Goal: Task Accomplishment & Management: Use online tool/utility

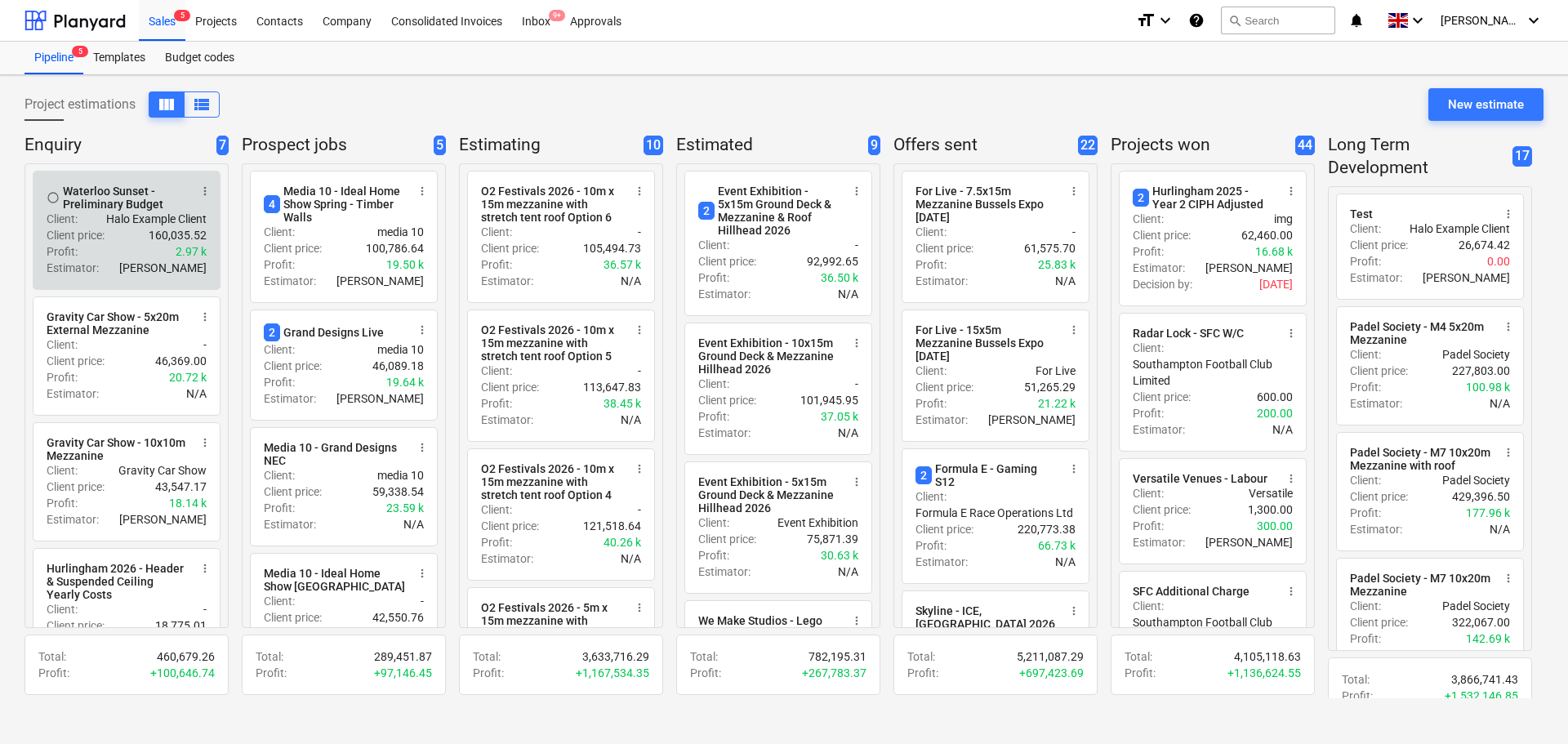
click at [148, 215] on p "Halo Example Client" at bounding box center [156, 219] width 101 height 16
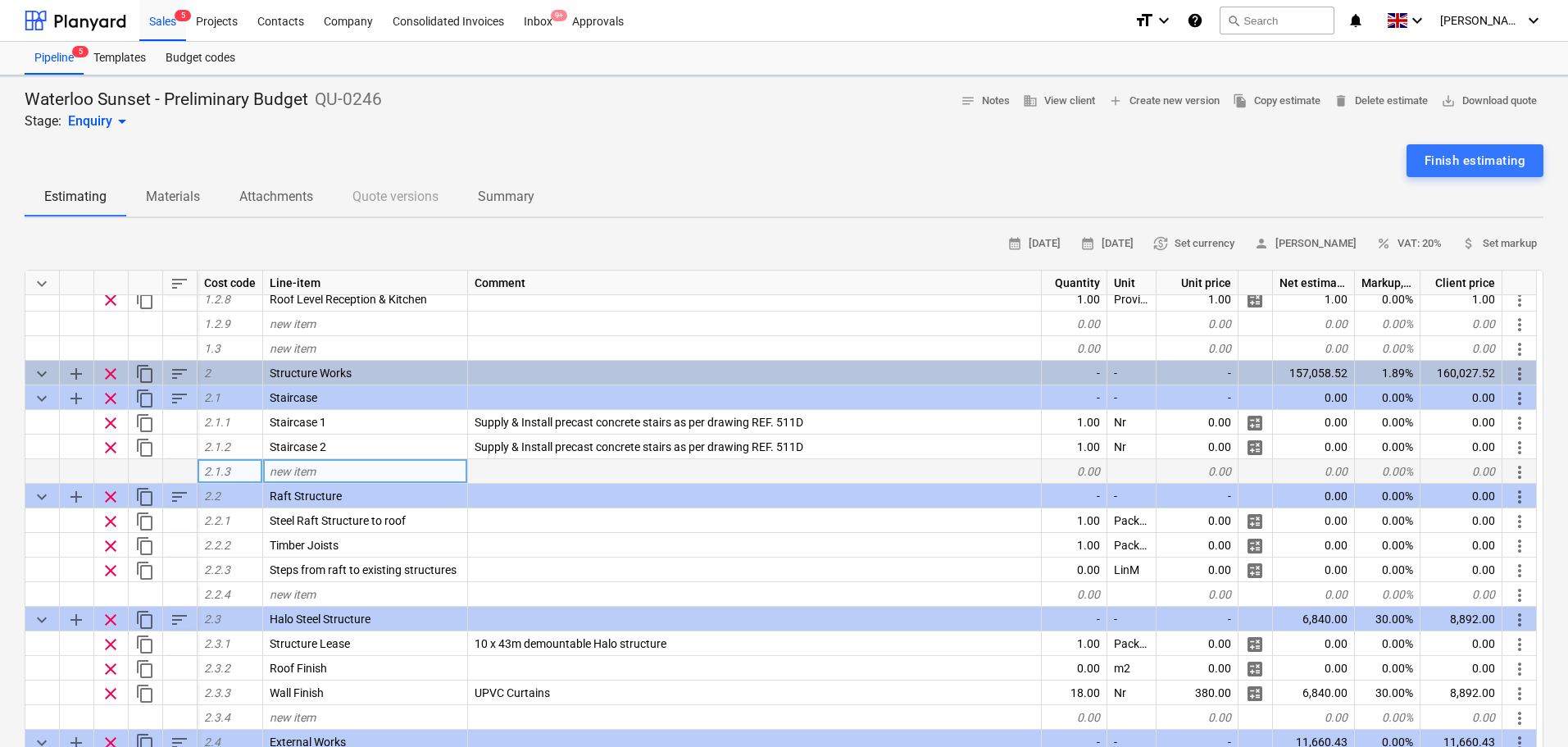
type textarea "x"
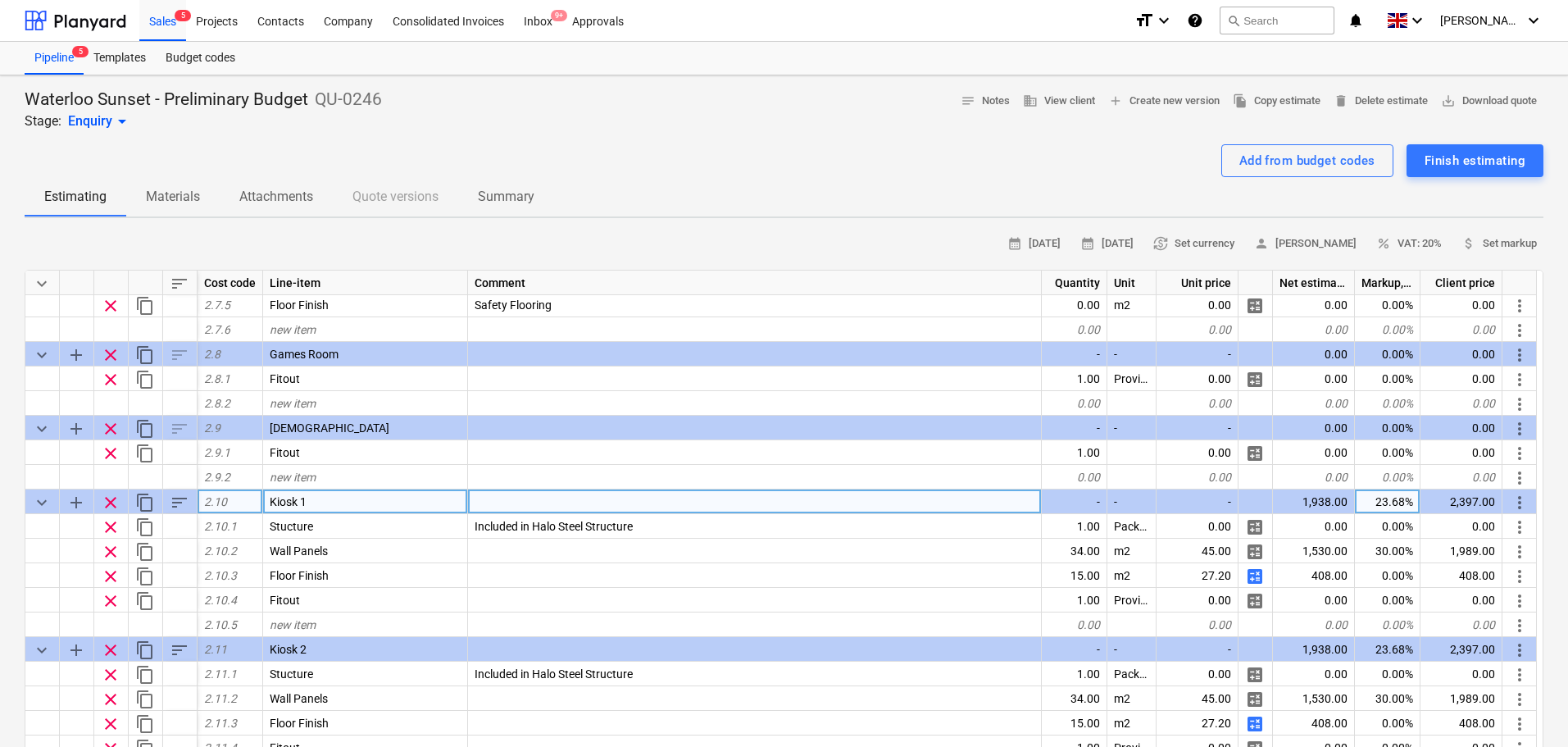
scroll to position [1347, 0]
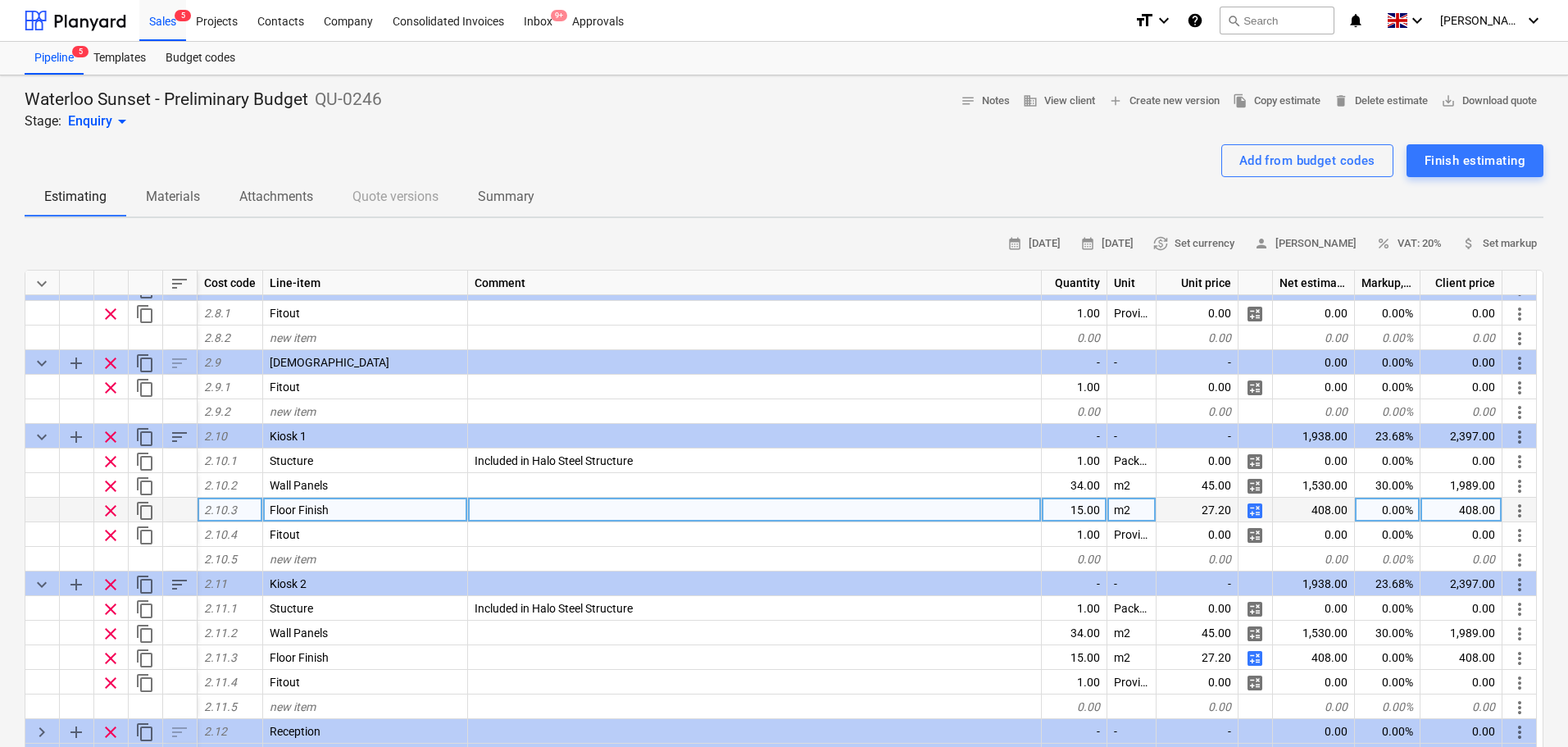
click at [1074, 506] on div "15.00" at bounding box center [1074, 509] width 66 height 24
type input "25"
type textarea "x"
type input "25"
type textarea "x"
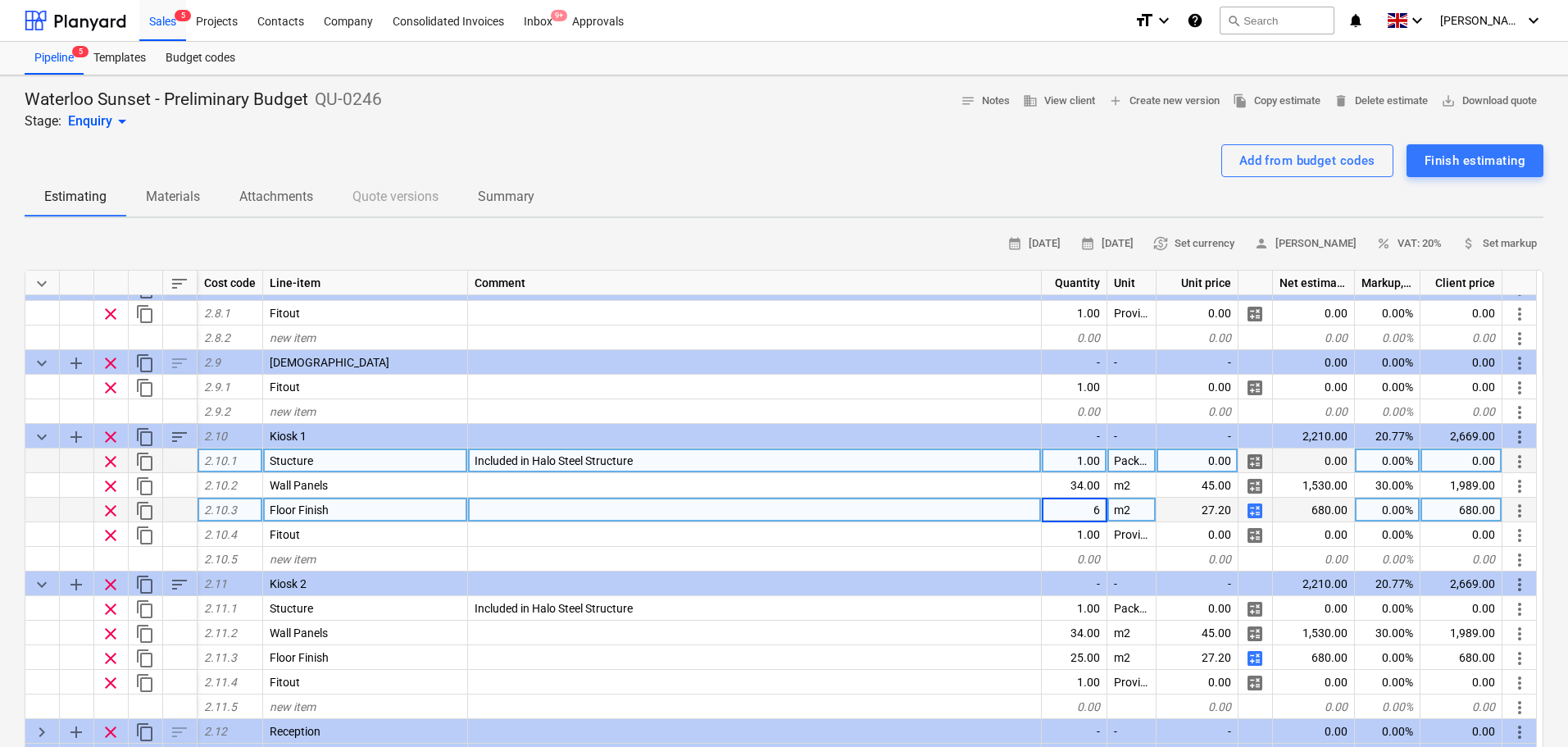
type input "60"
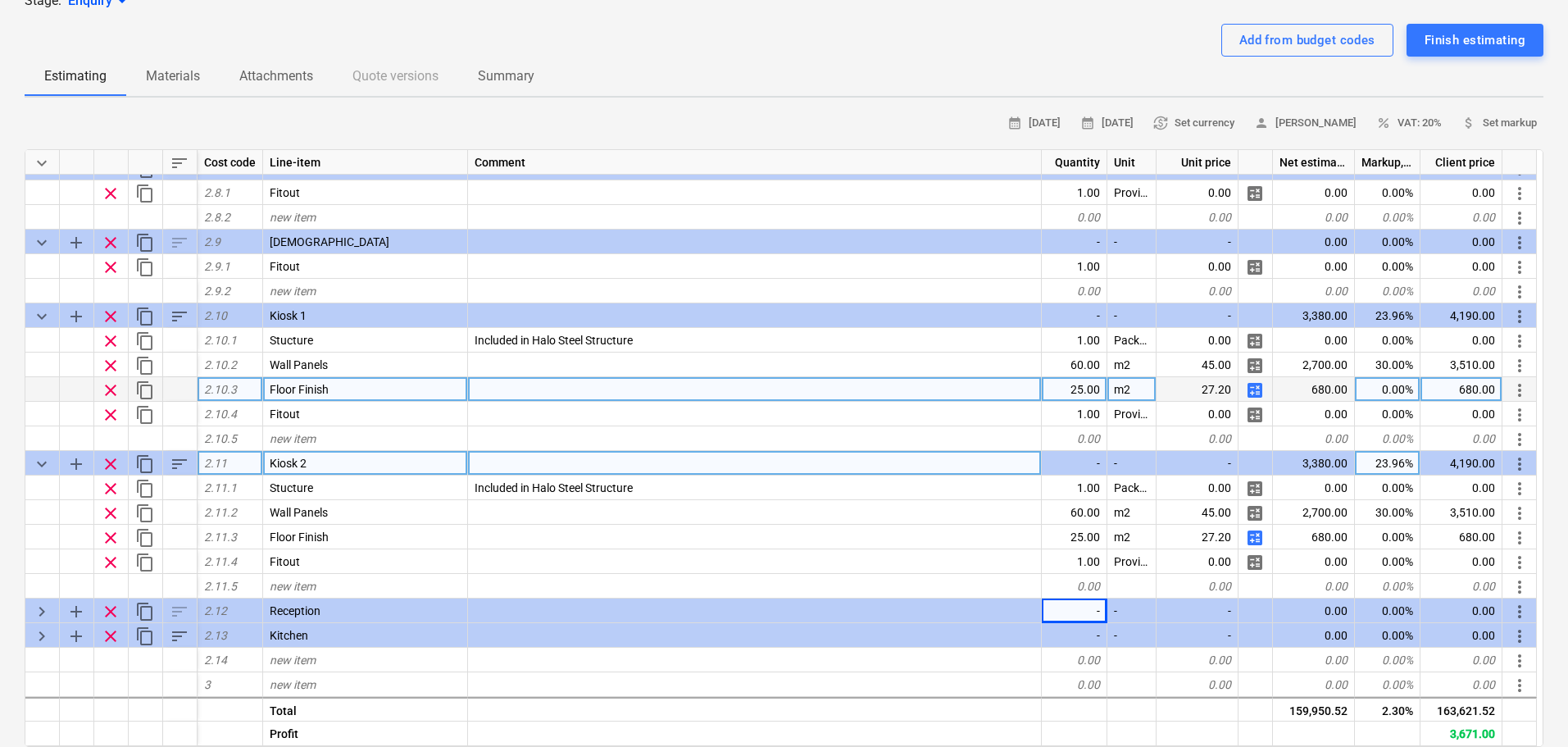
scroll to position [164, 0]
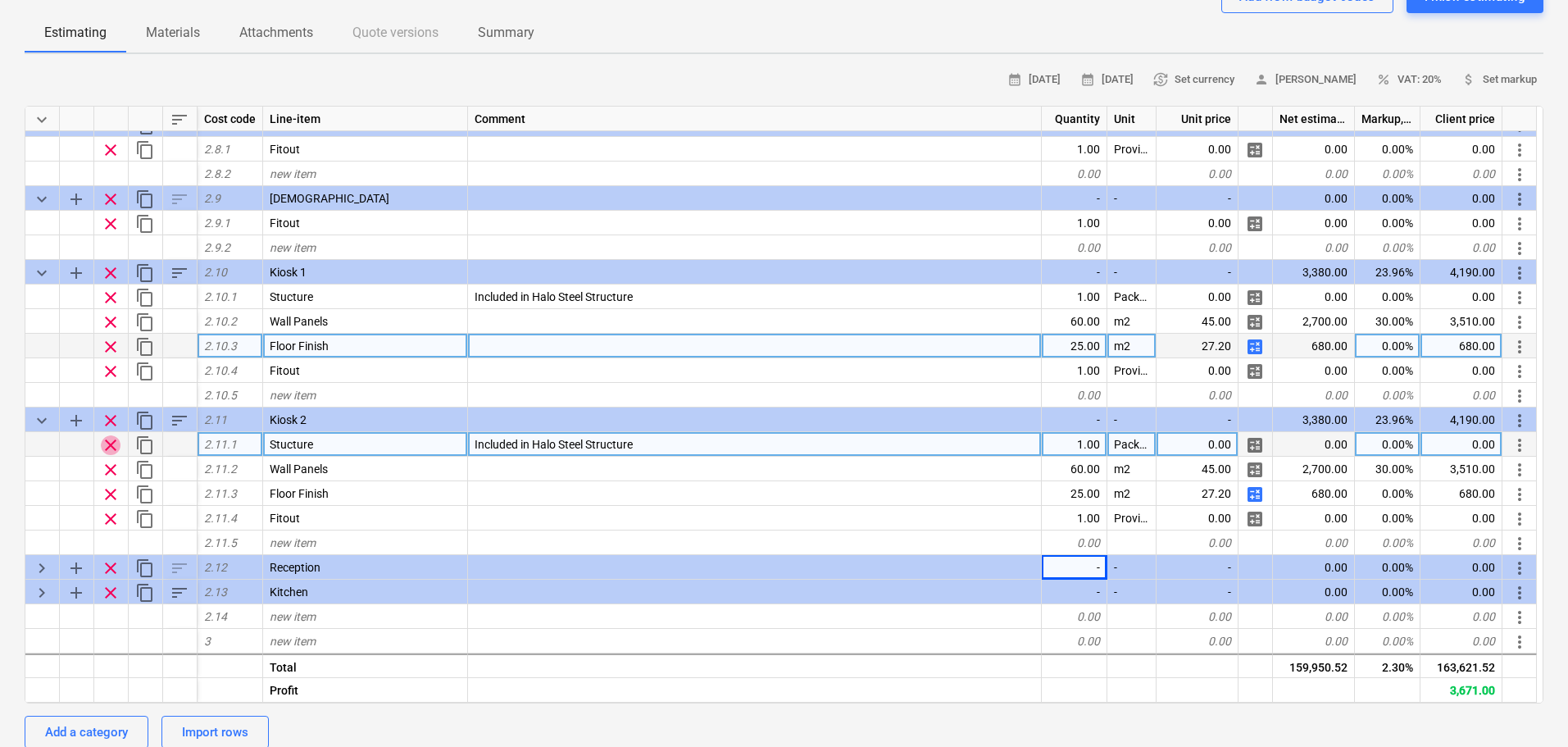
click at [106, 442] on span "clear" at bounding box center [111, 445] width 20 height 20
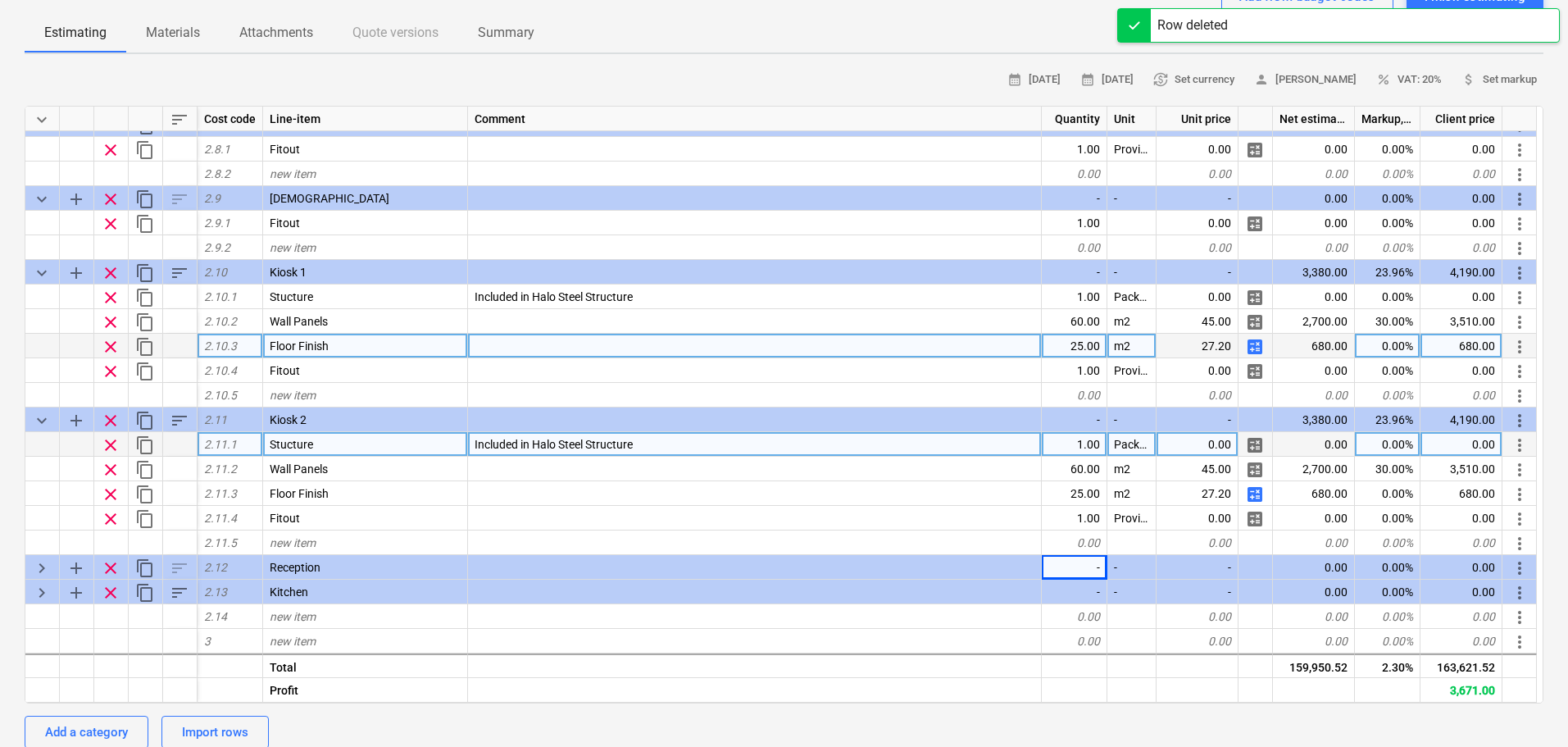
type textarea "x"
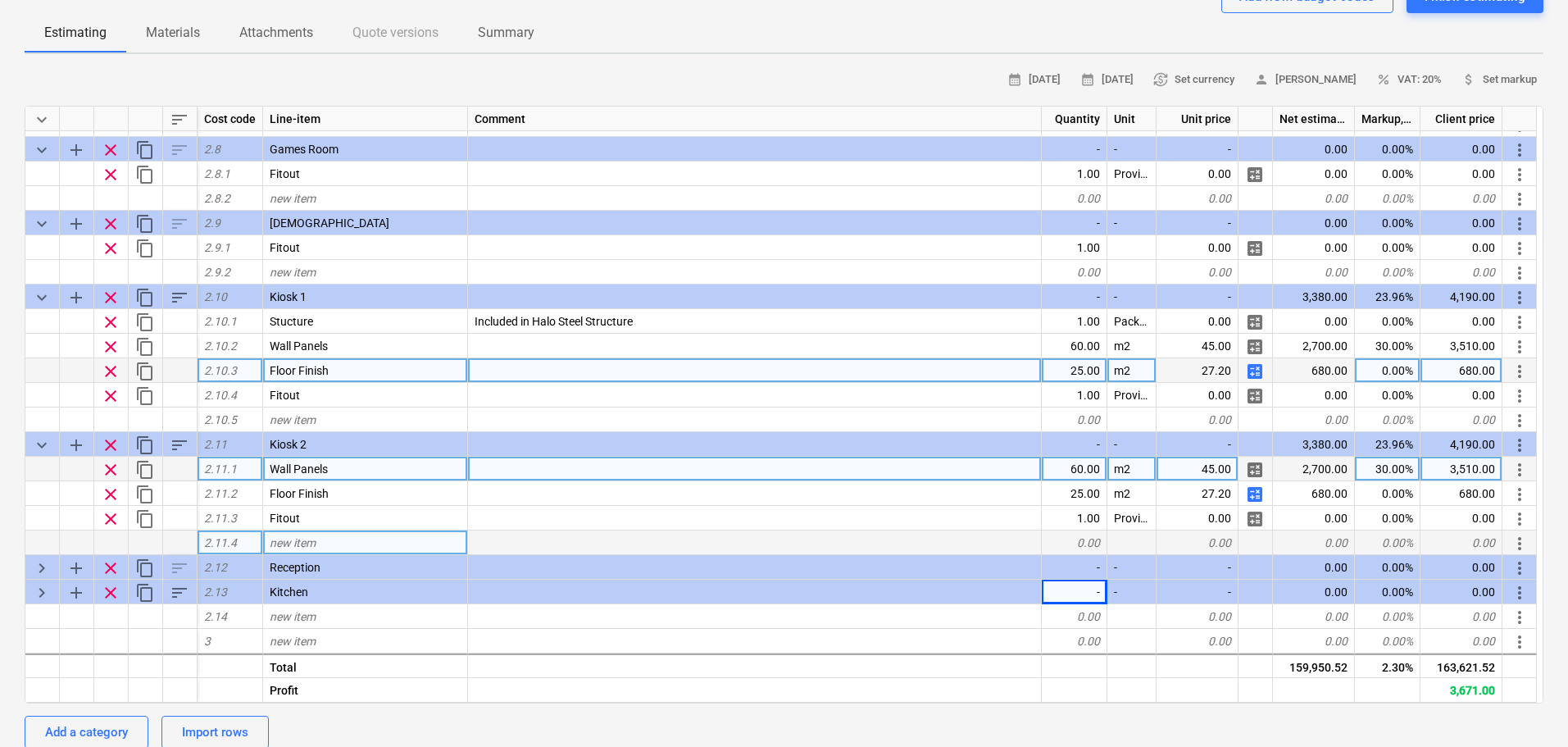
click at [320, 548] on div "new item" at bounding box center [365, 542] width 205 height 24
type input "Structure"
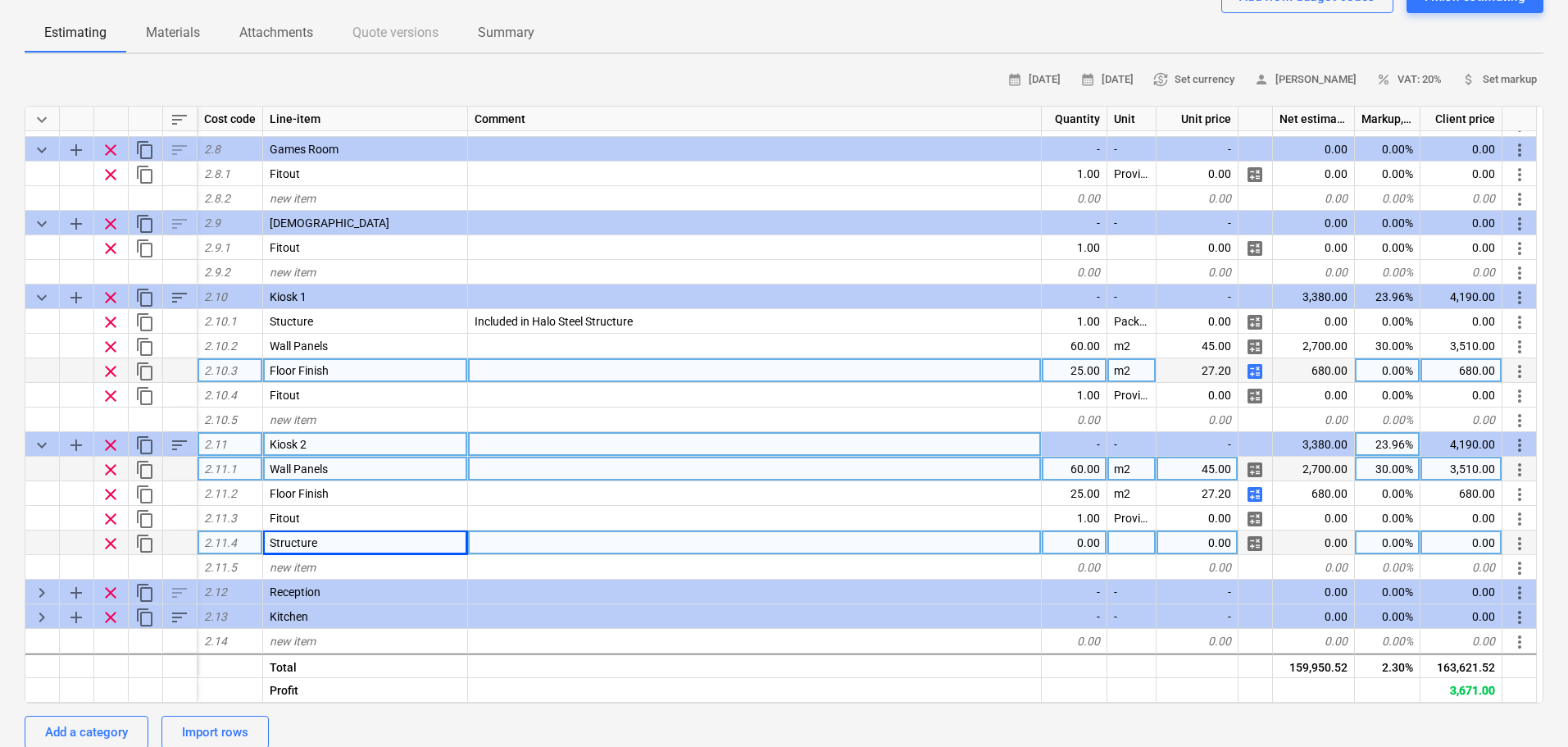
click at [178, 451] on span "sort" at bounding box center [179, 445] width 20 height 20
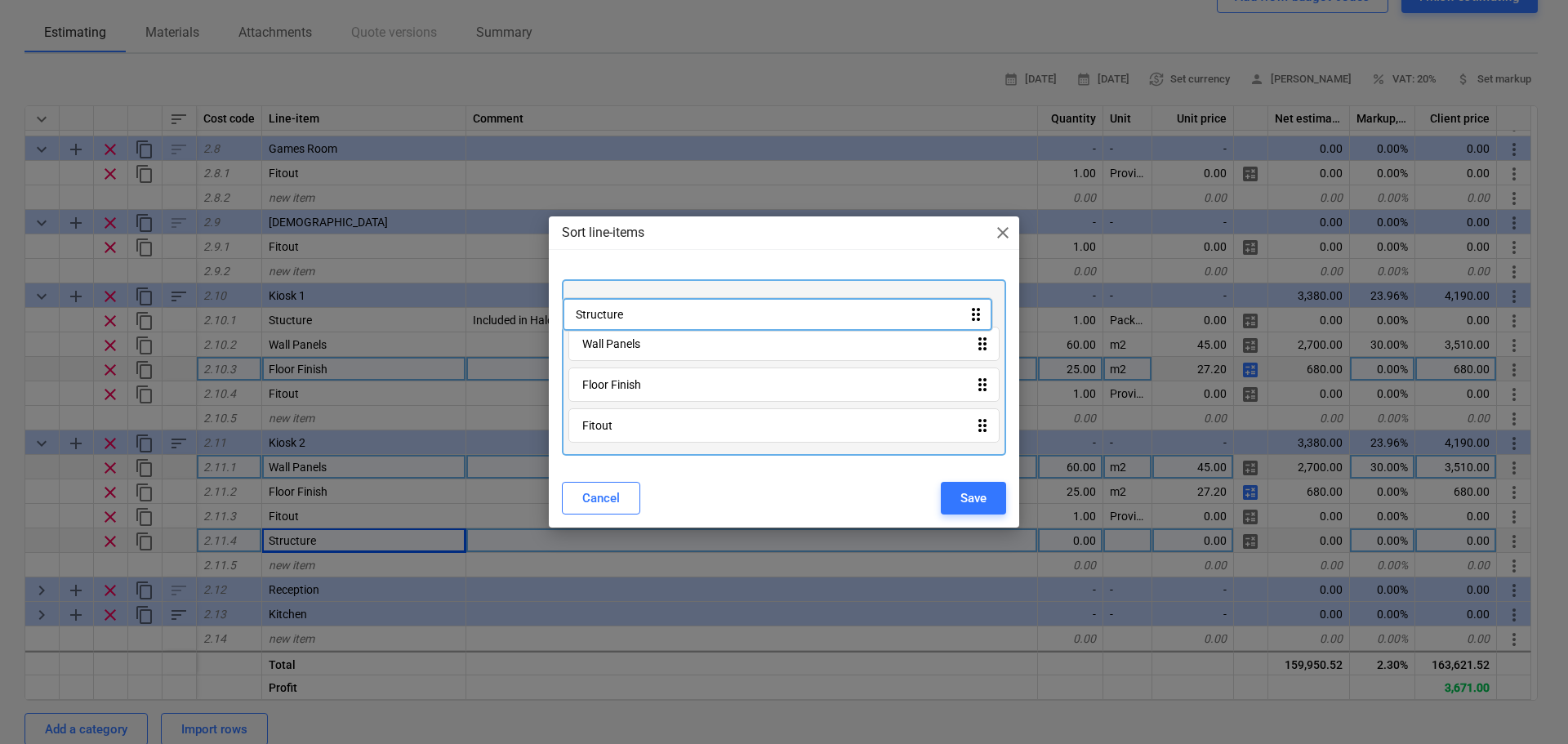
drag, startPoint x: 712, startPoint y: 428, endPoint x: 710, endPoint y: 295, distance: 133.0
click at [709, 296] on div "Wall Panels drag_indicator Floor Finish drag_indicator Fitout drag_indicator St…" at bounding box center [784, 367] width 444 height 176
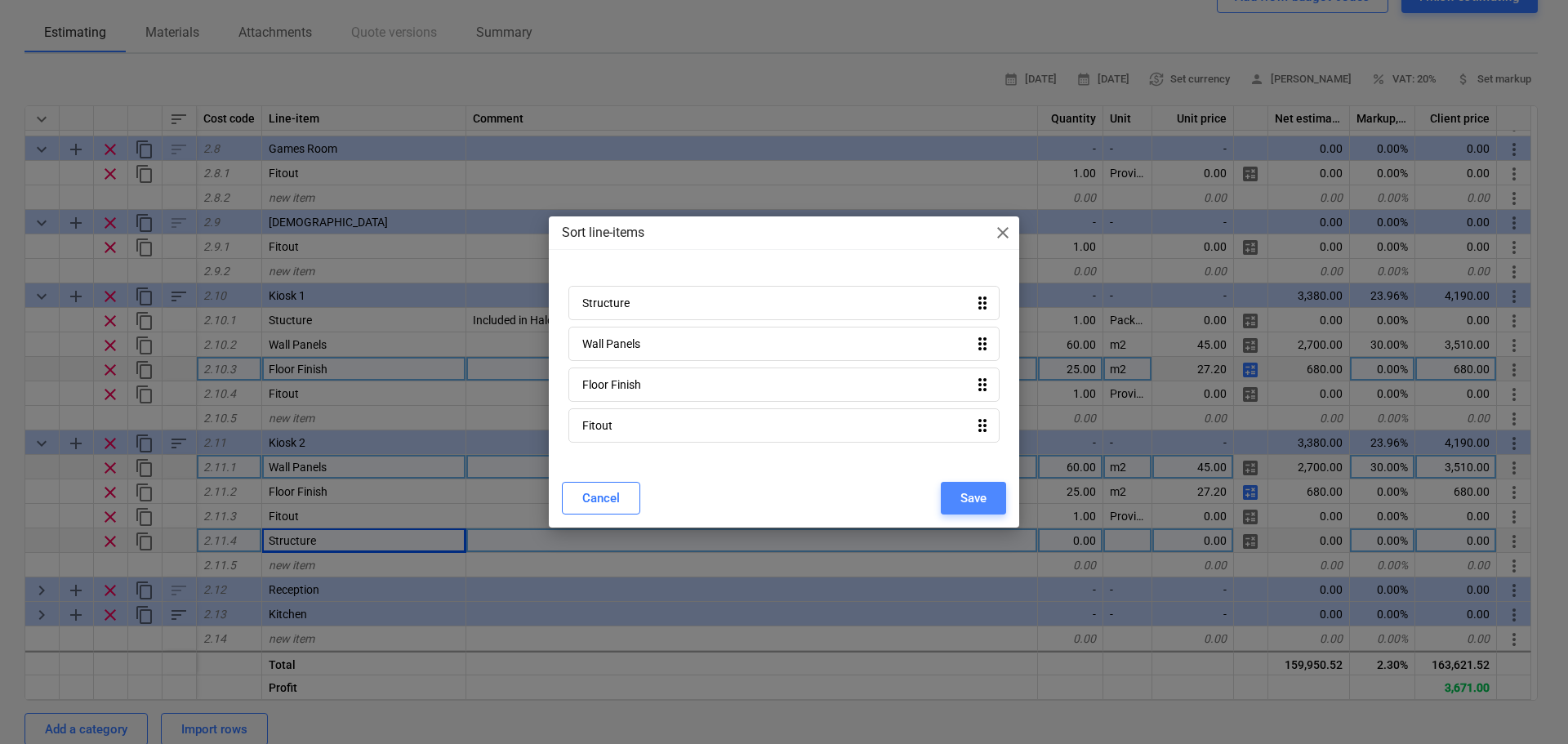
click at [976, 493] on div "Save" at bounding box center [973, 498] width 26 height 22
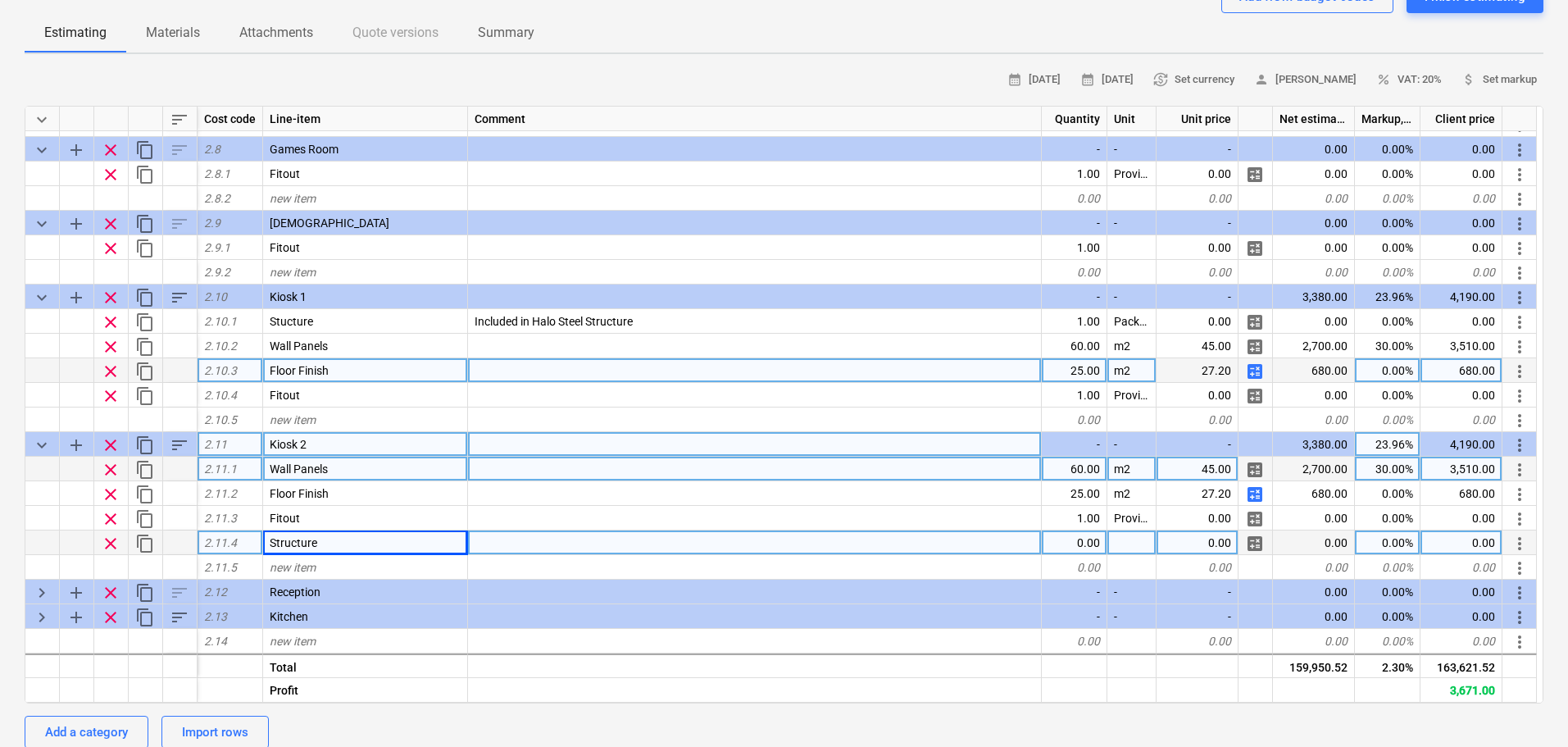
type textarea "x"
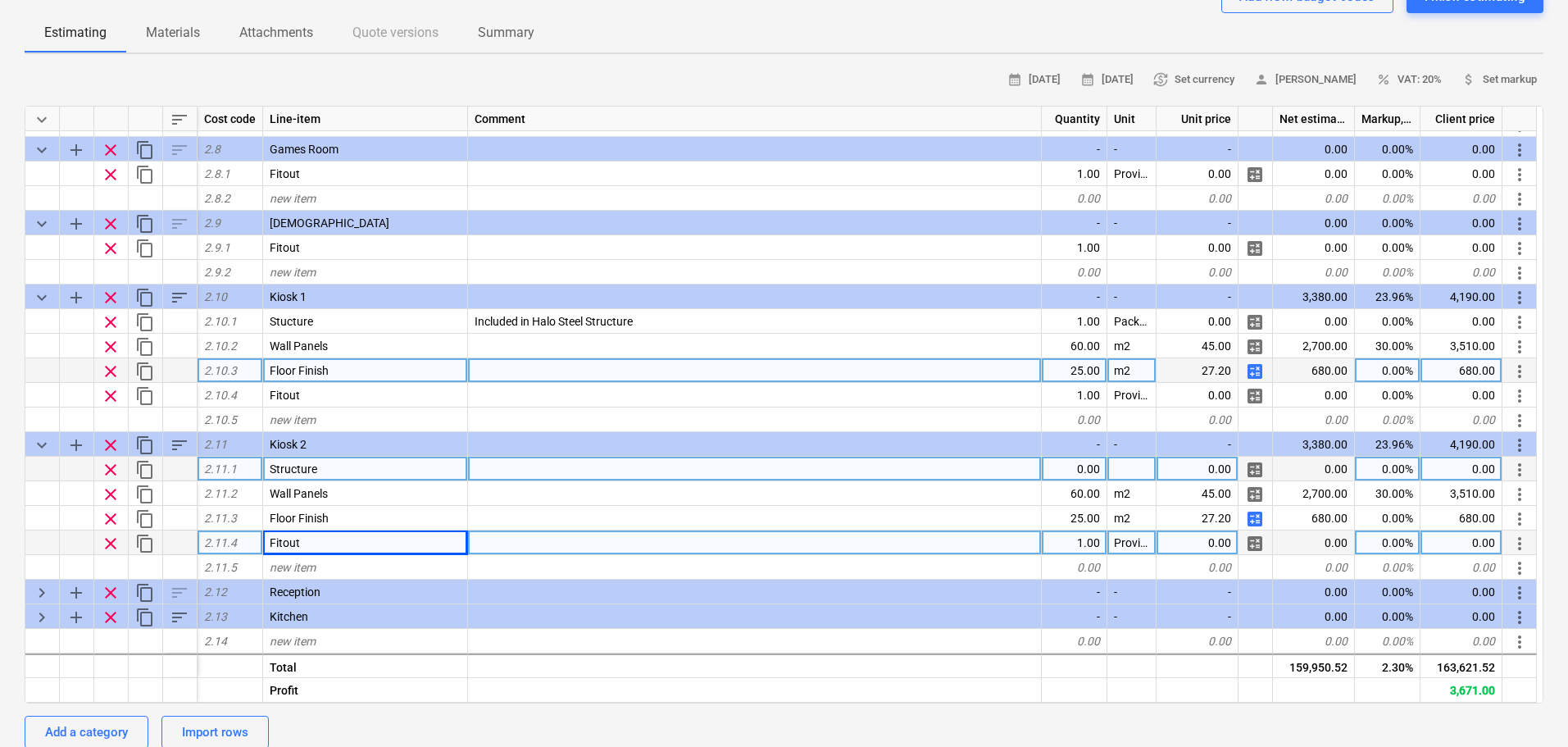
click at [1085, 459] on div "0.00" at bounding box center [1074, 469] width 66 height 24
type input "1"
type textarea "x"
type input "Package"
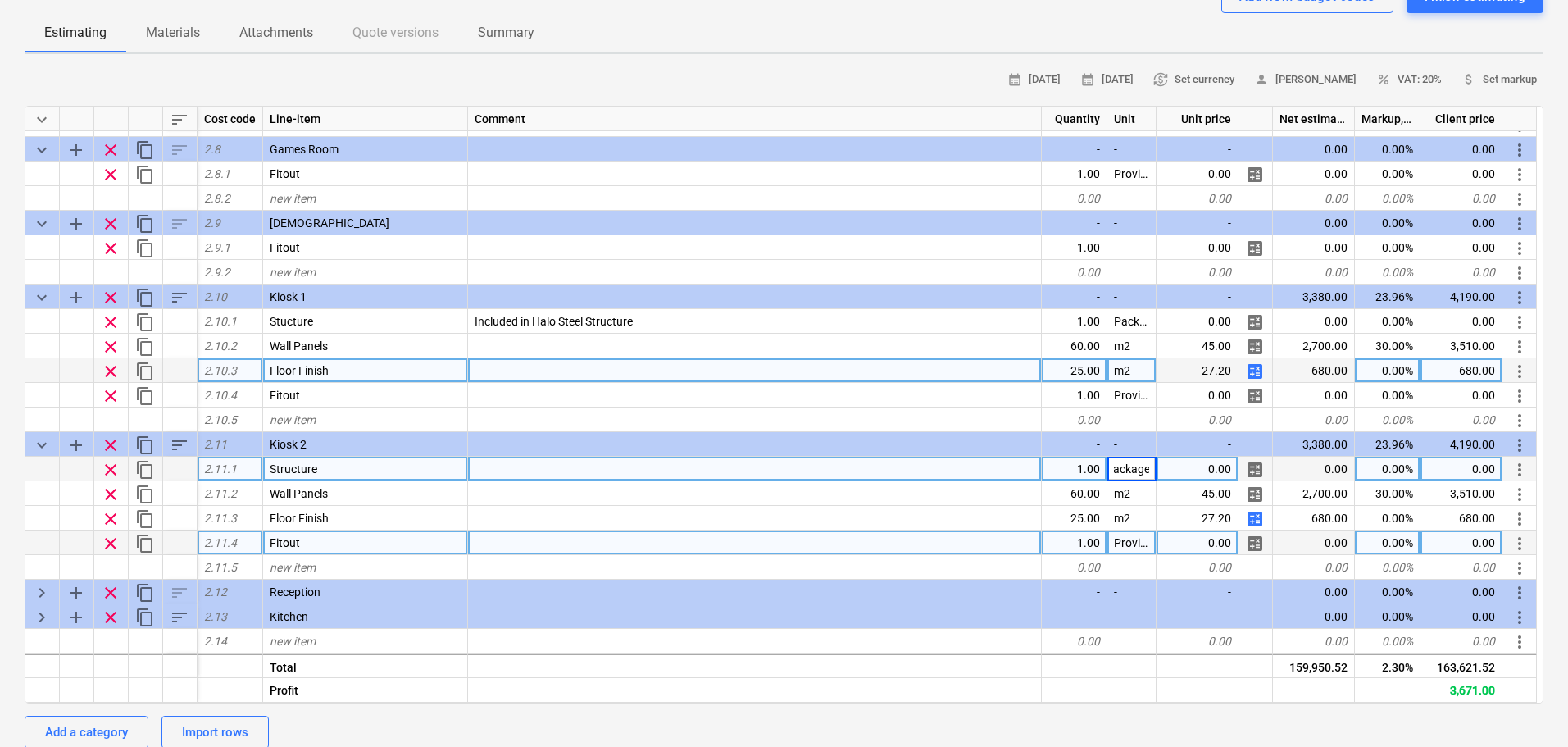
type textarea "x"
type input "0.01"
type textarea "x"
type input "-100"
type textarea "x"
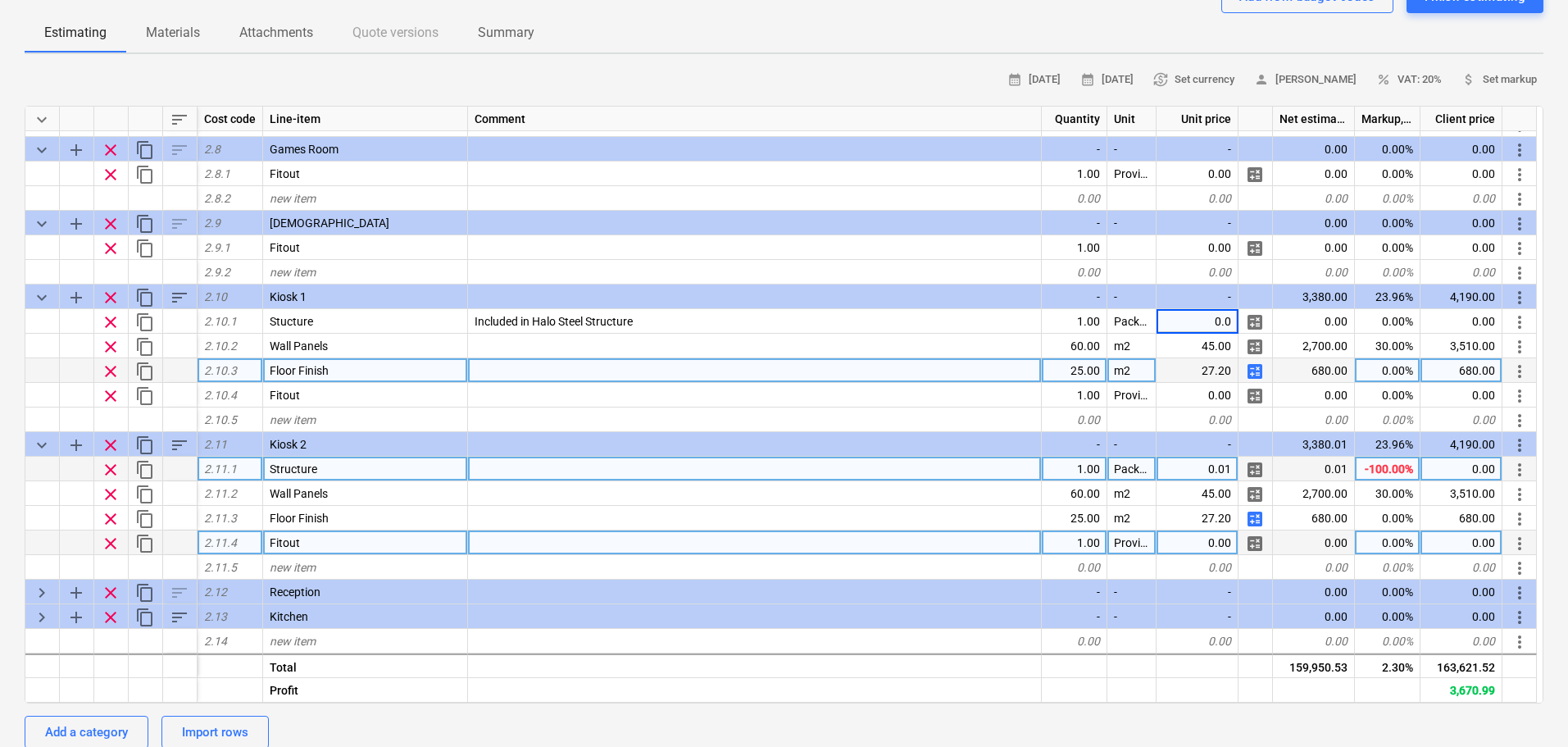
type input "0.01"
type textarea "x"
type input "-100"
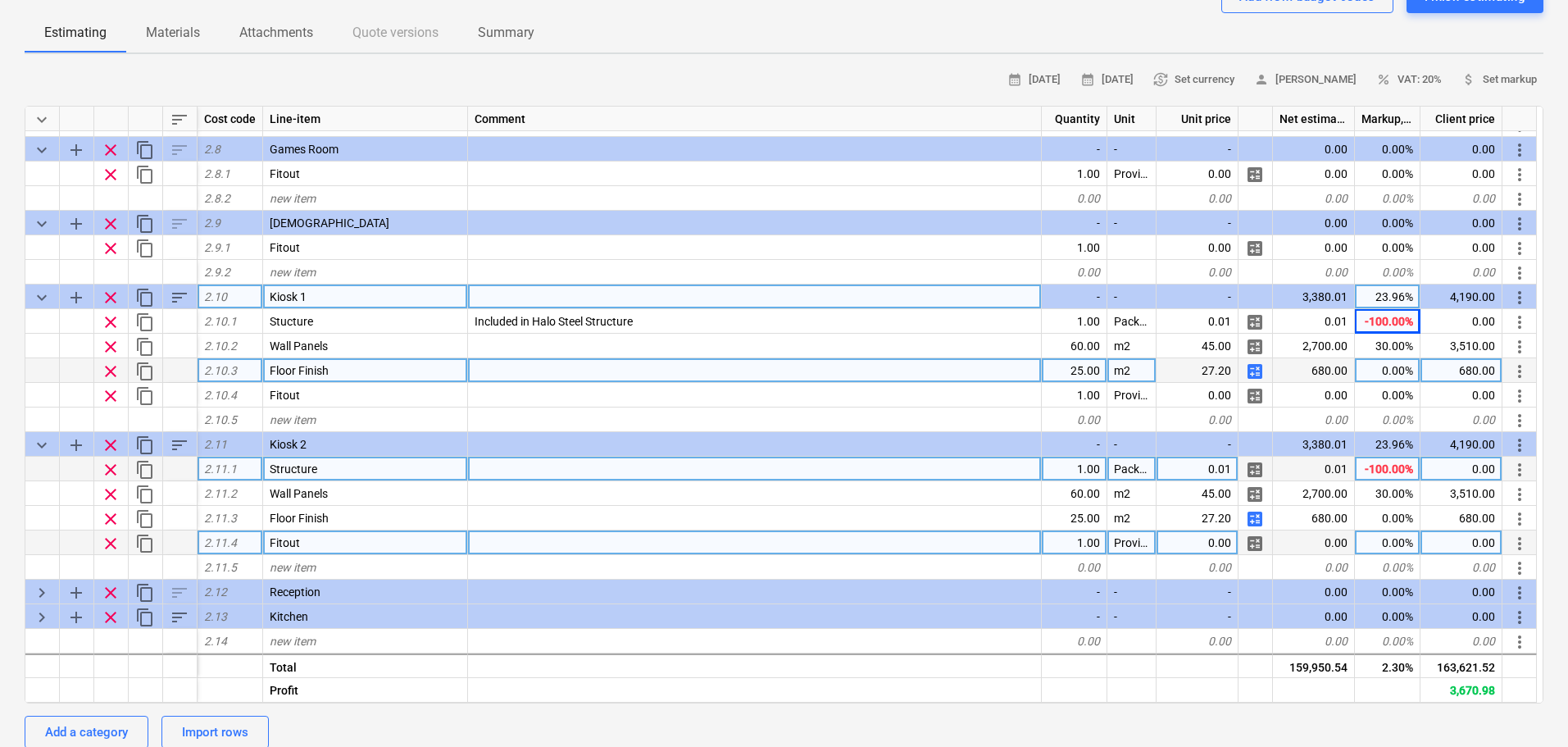
click at [556, 309] on div at bounding box center [754, 296] width 574 height 24
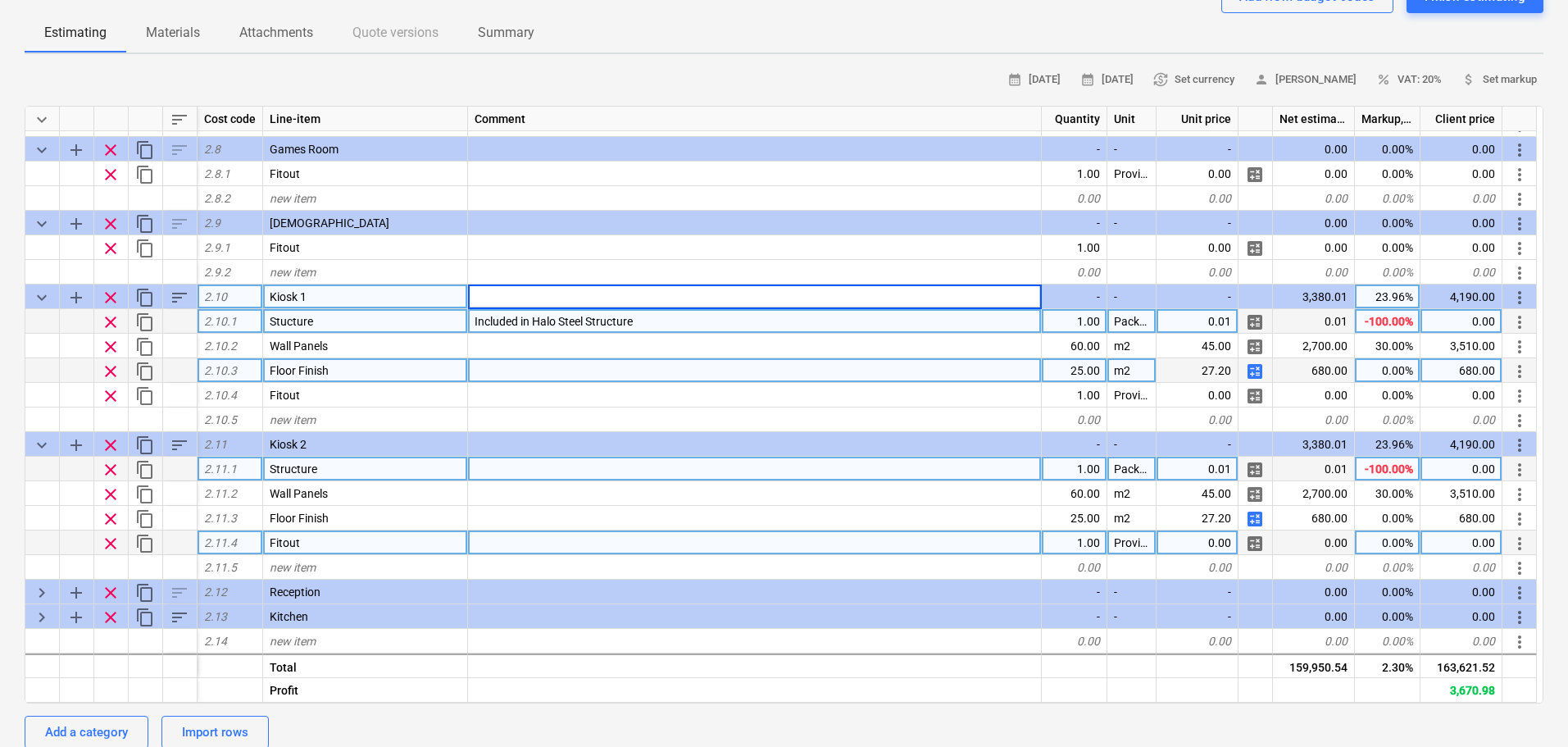
click at [554, 322] on span "Included in Halo Steel Structure" at bounding box center [554, 321] width 159 height 14
click at [495, 477] on div at bounding box center [754, 469] width 574 height 24
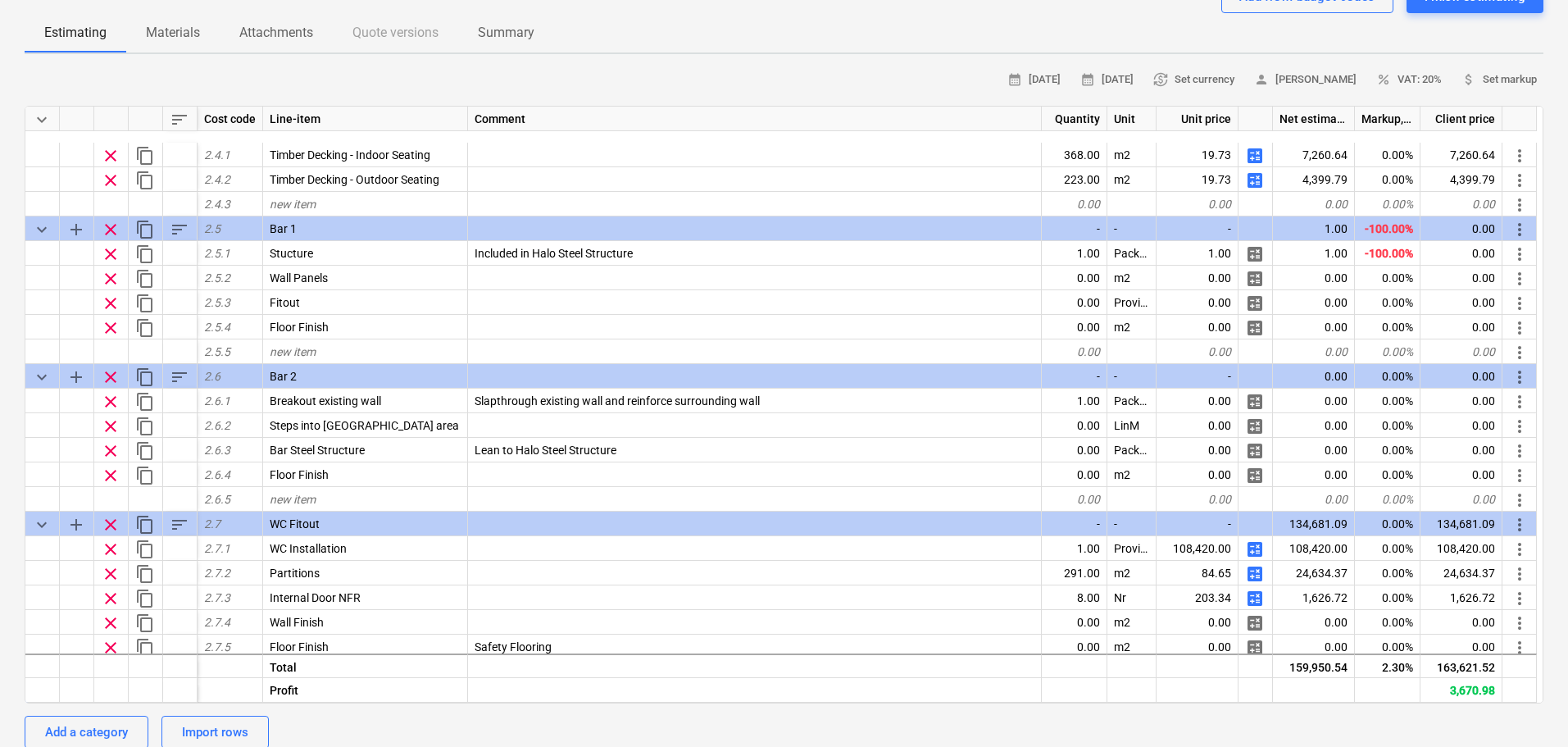
scroll to position [773, 0]
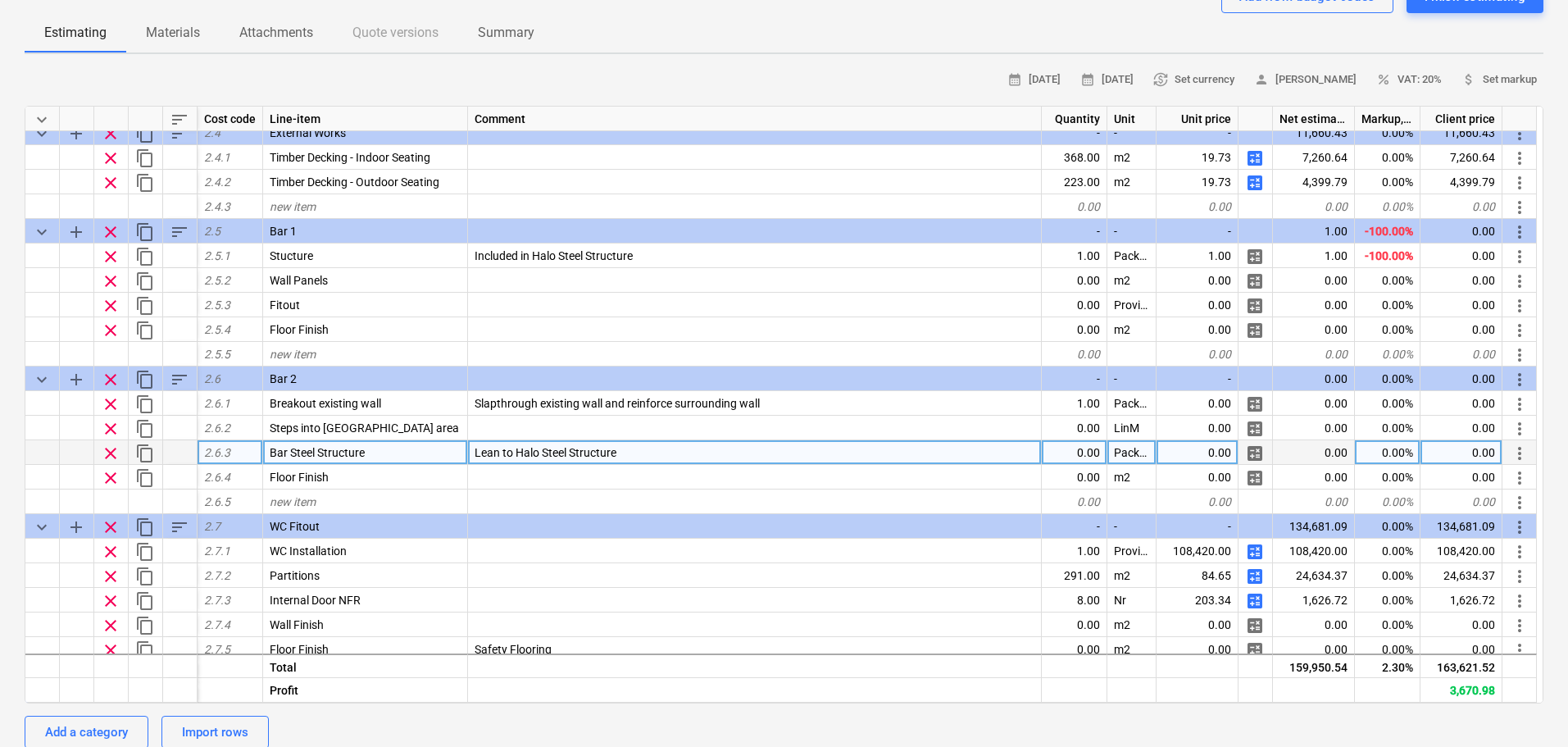
click at [116, 454] on span "clear" at bounding box center [111, 453] width 20 height 20
type textarea "x"
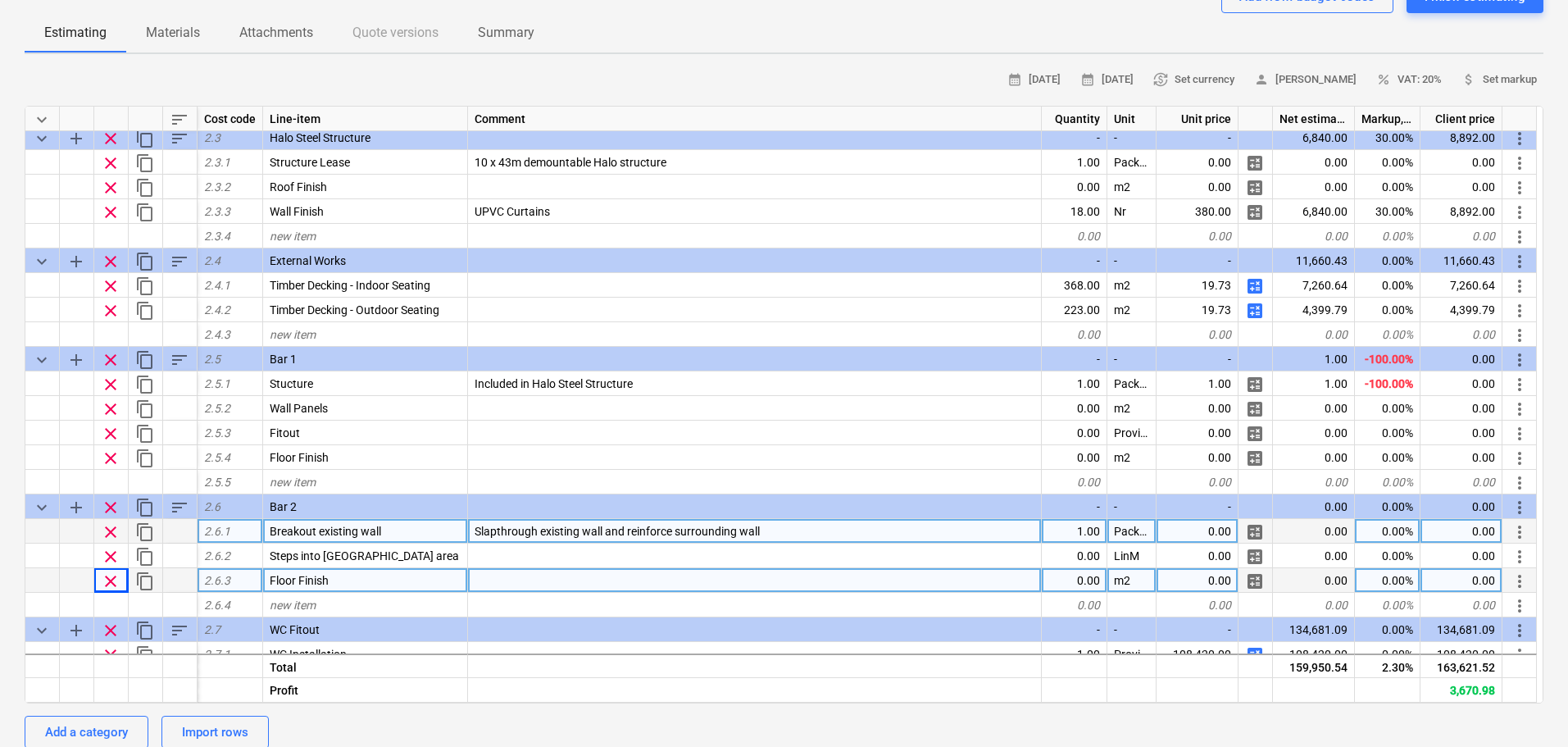
scroll to position [609, 0]
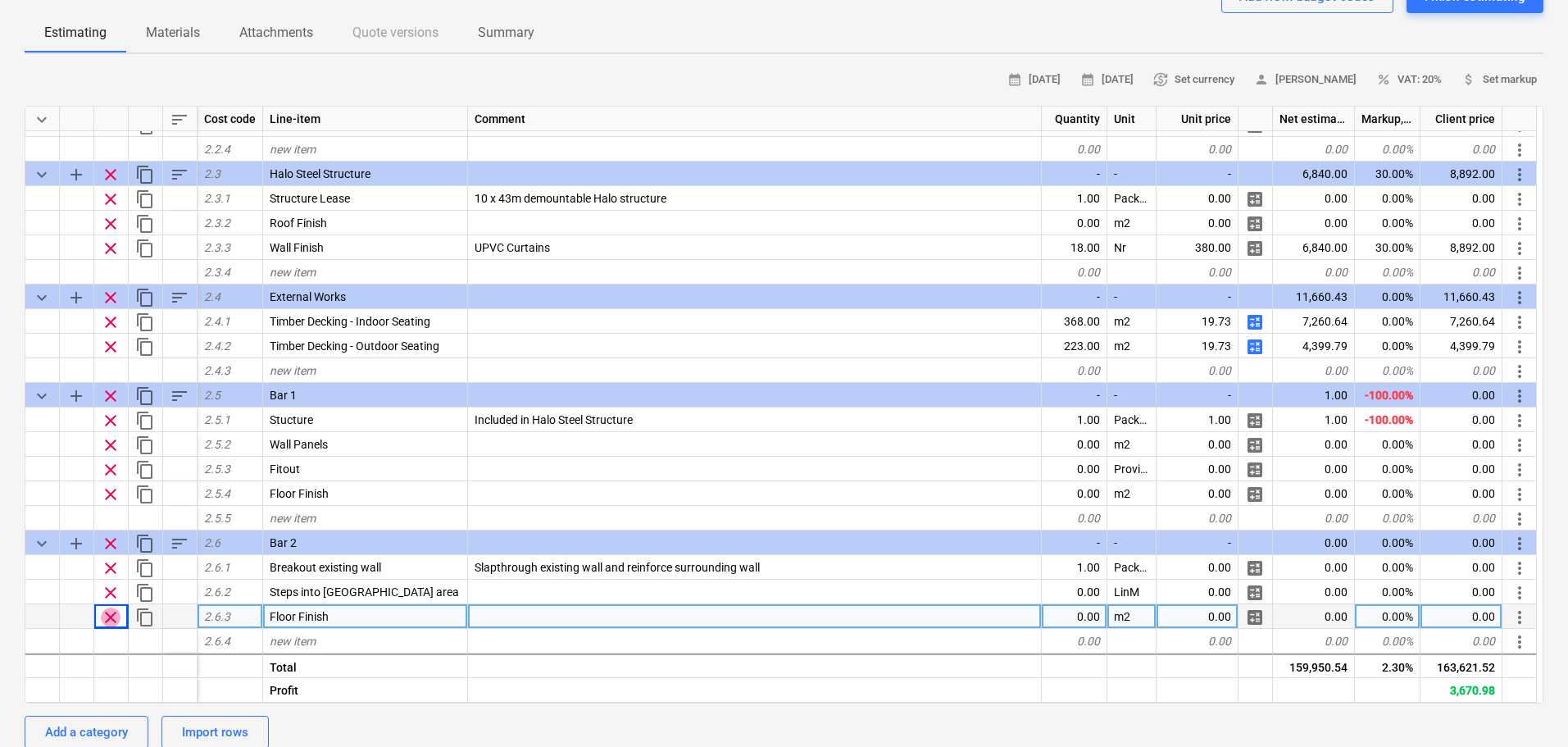
click at [0, 486] on div "Waterloo Sunset - Preliminary Budget QU-0246 Stage: Enquiry arrow_drop_down not…" at bounding box center [784, 664] width 1568 height 1505
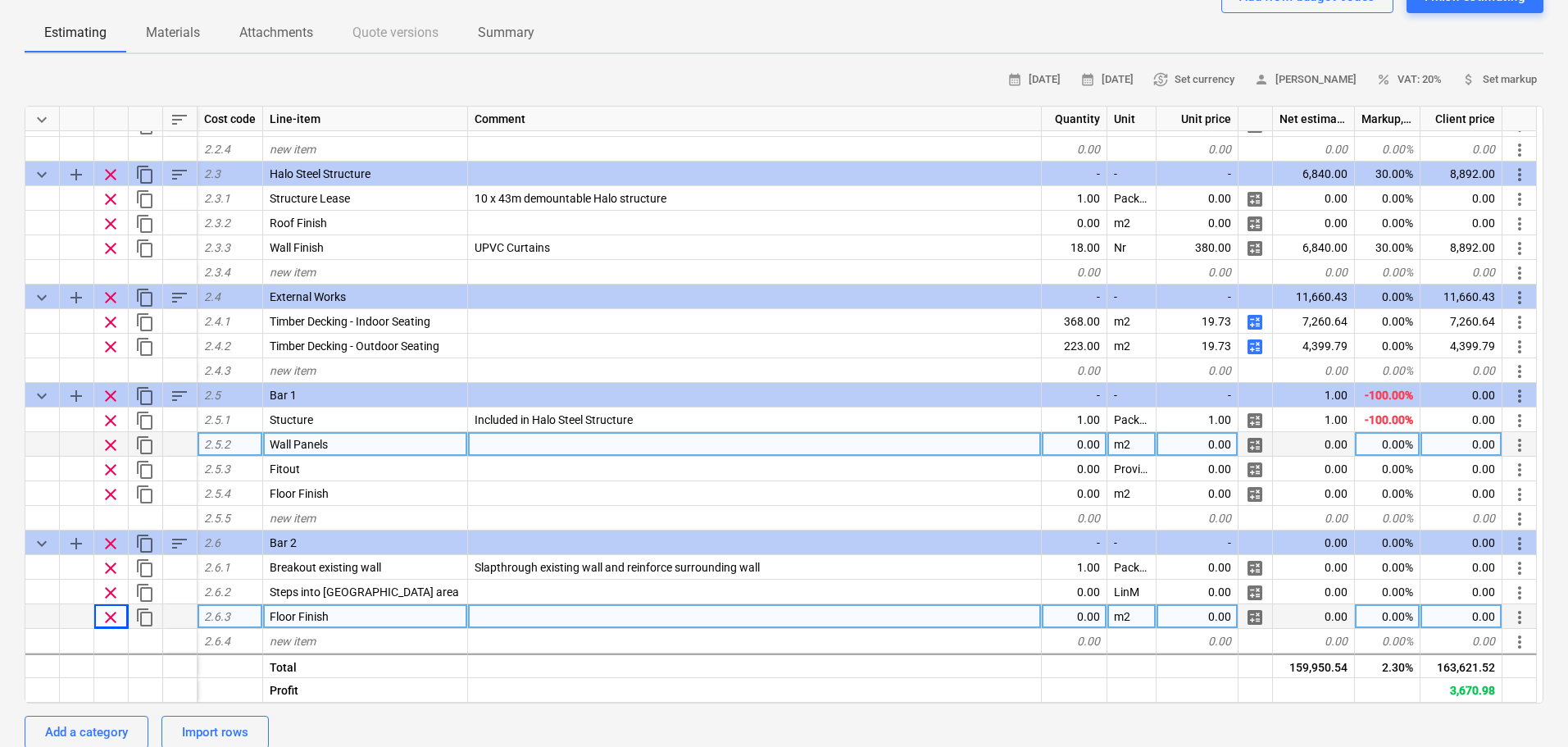
click at [1076, 447] on div "0.00" at bounding box center [1074, 443] width 66 height 24
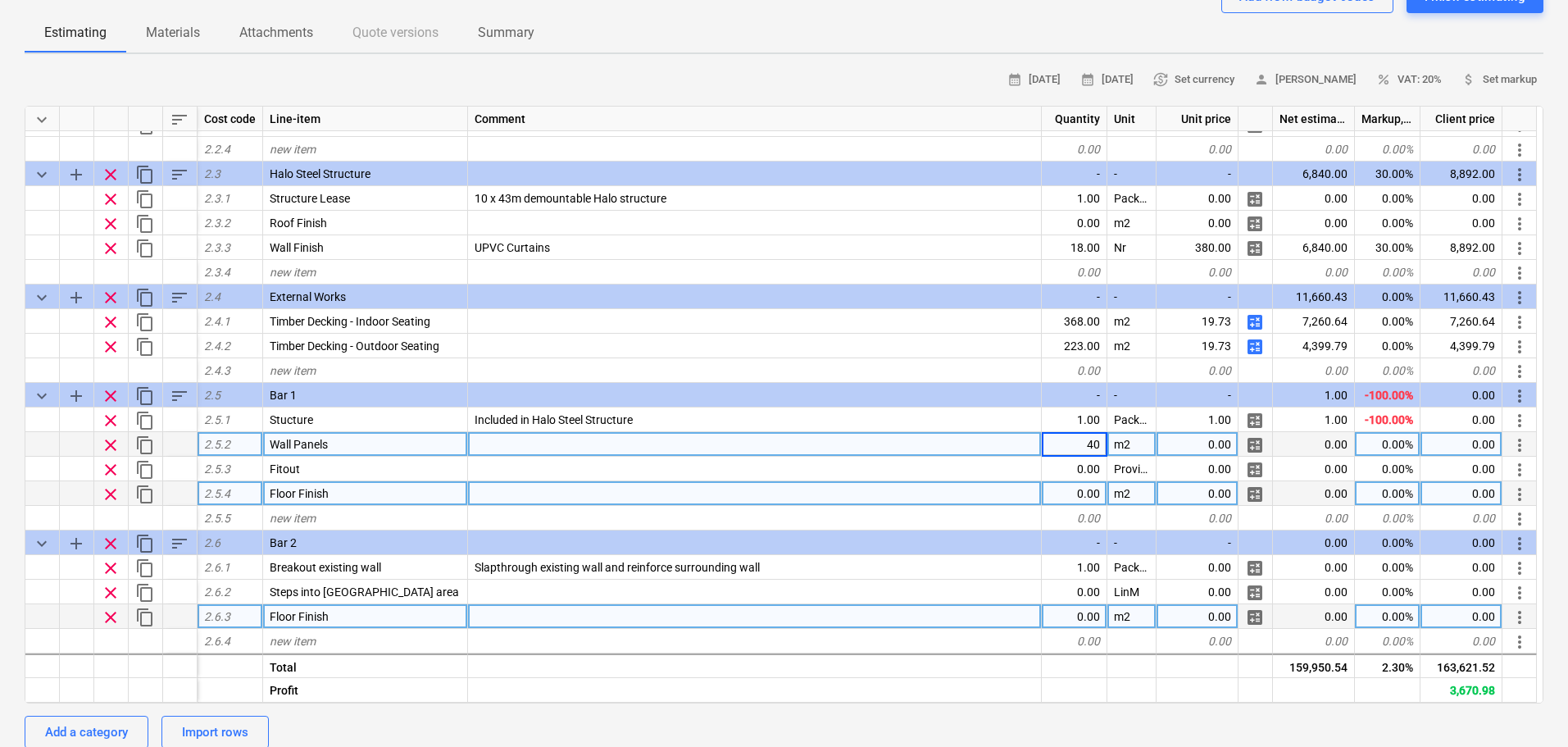
type input "4"
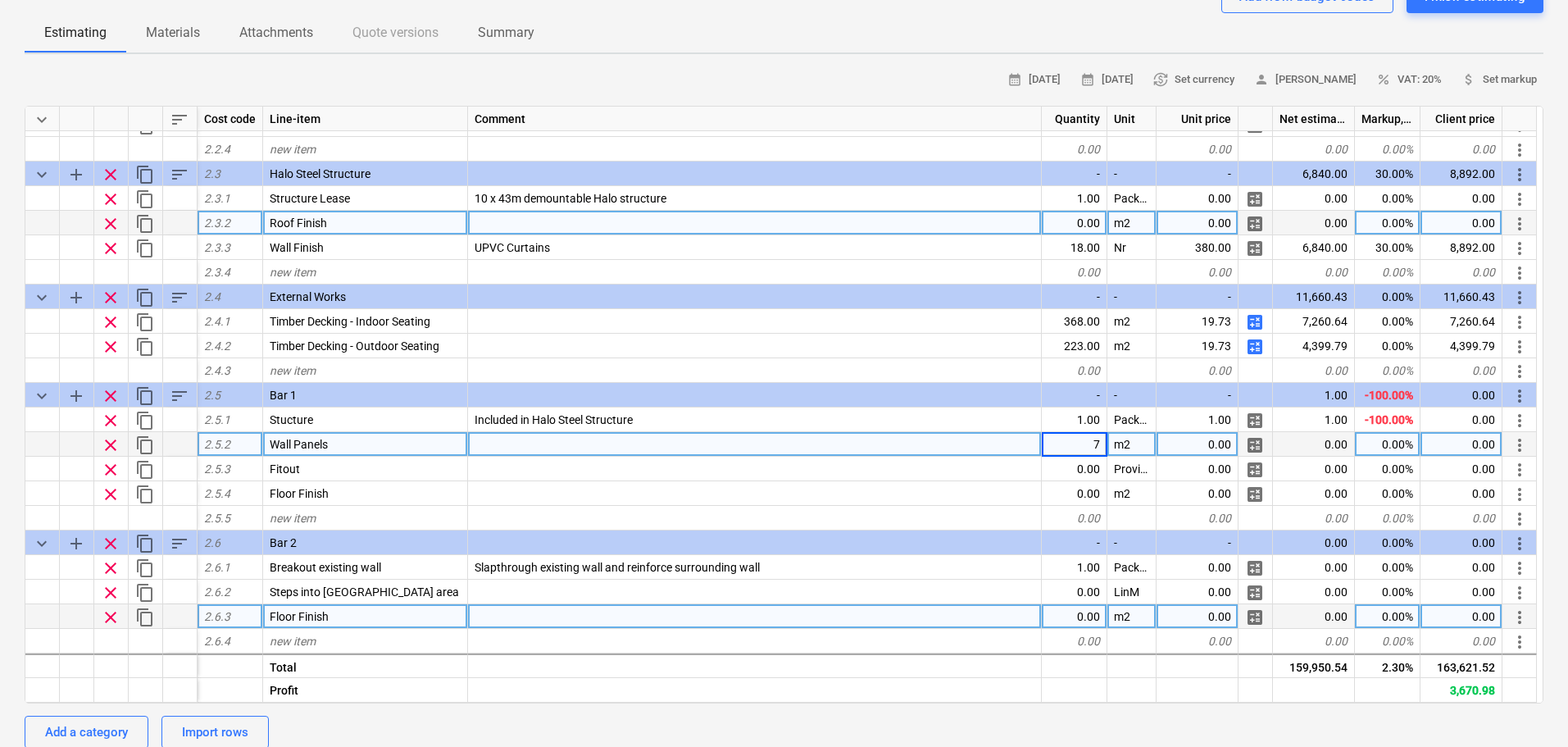
type input "70"
type textarea "x"
type input "45"
type textarea "x"
type input "45"
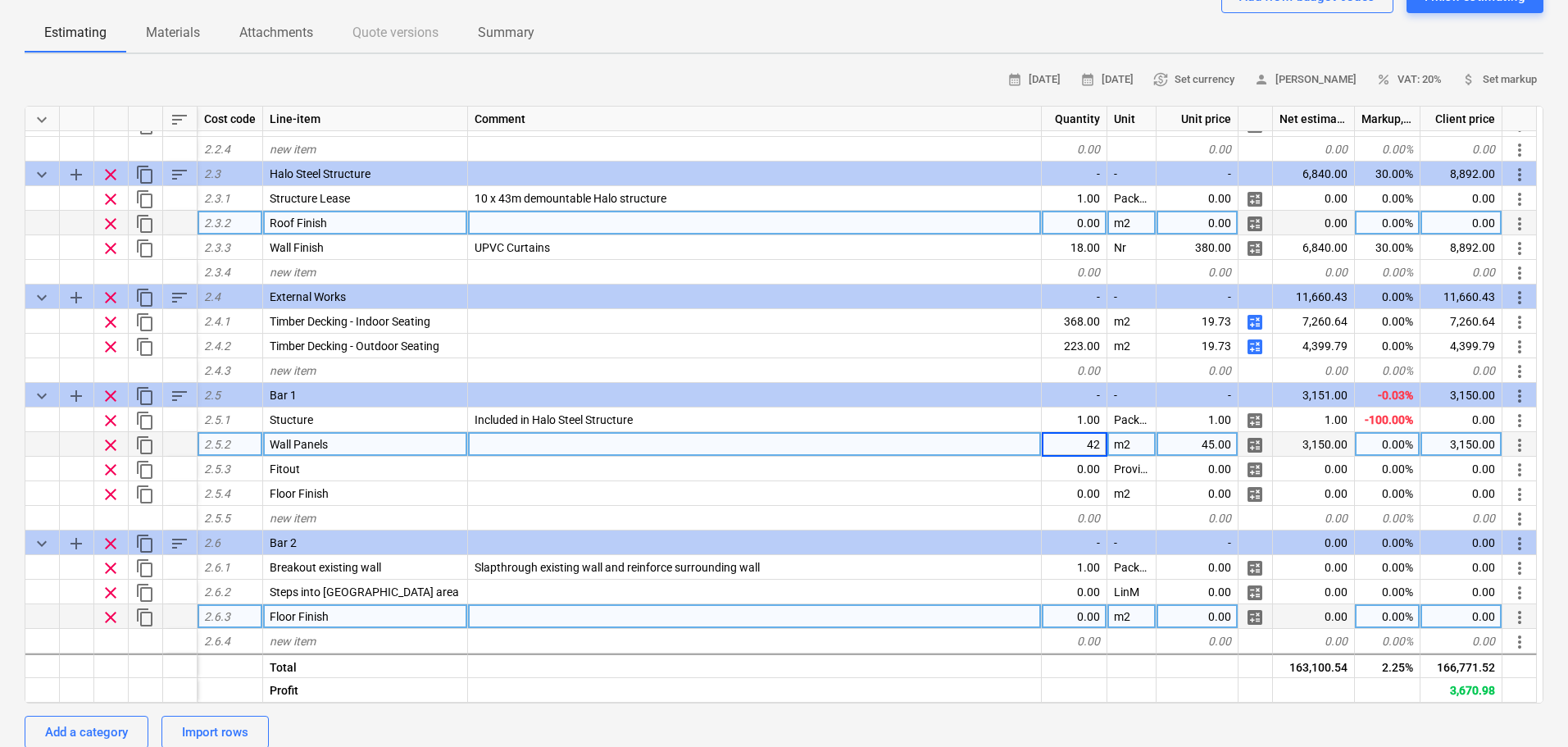
type textarea "x"
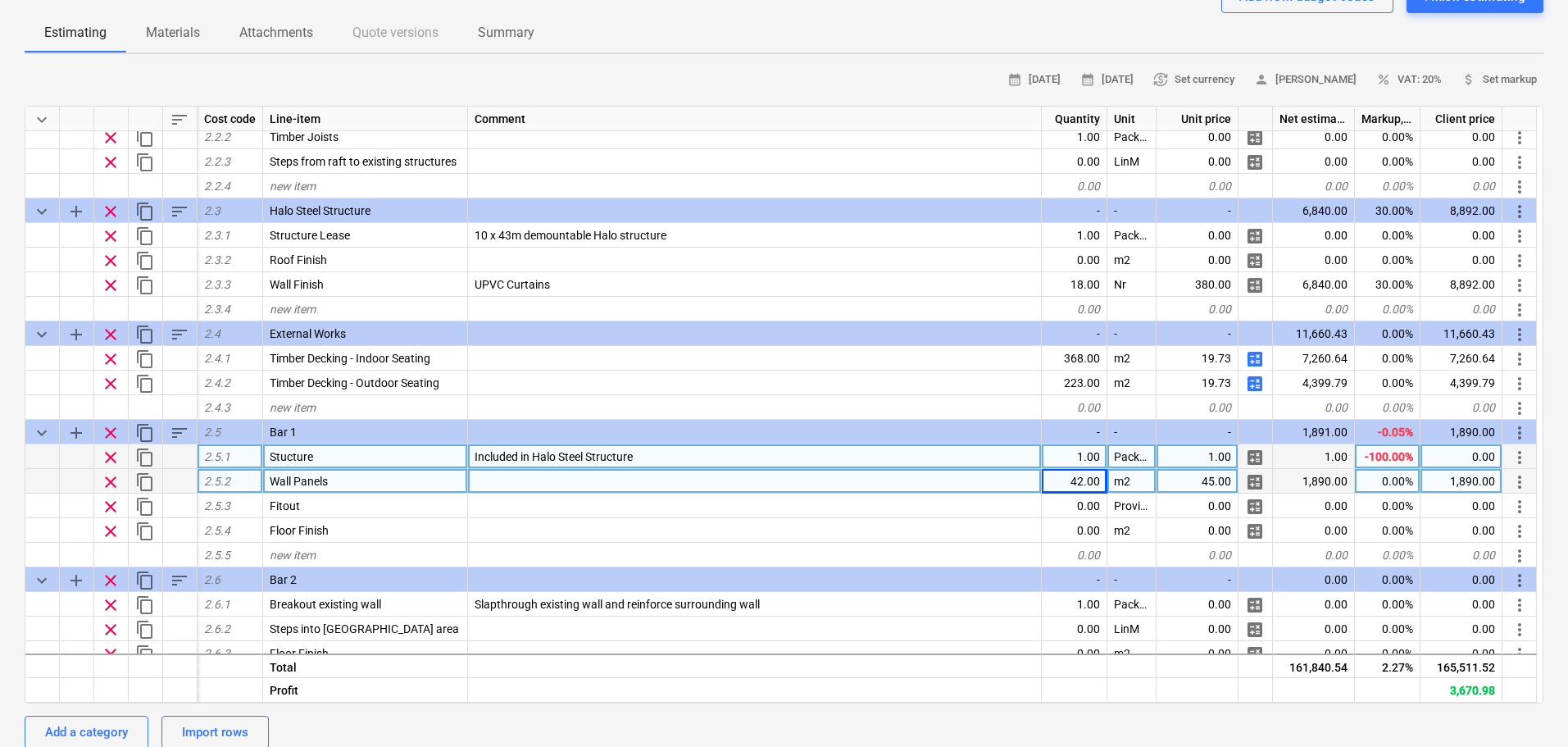
scroll to position [527, 0]
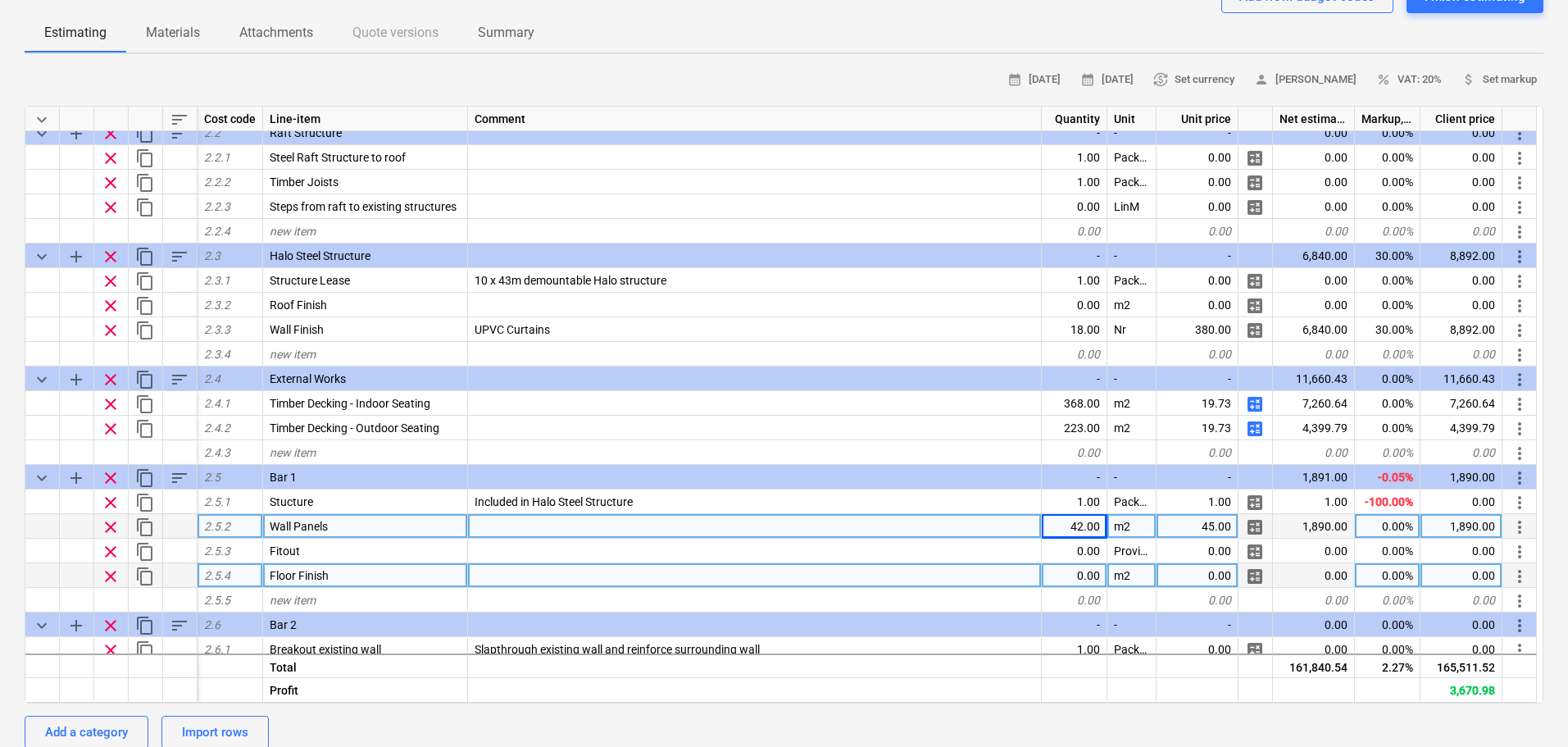
click at [1094, 576] on div "0.00" at bounding box center [1074, 575] width 66 height 24
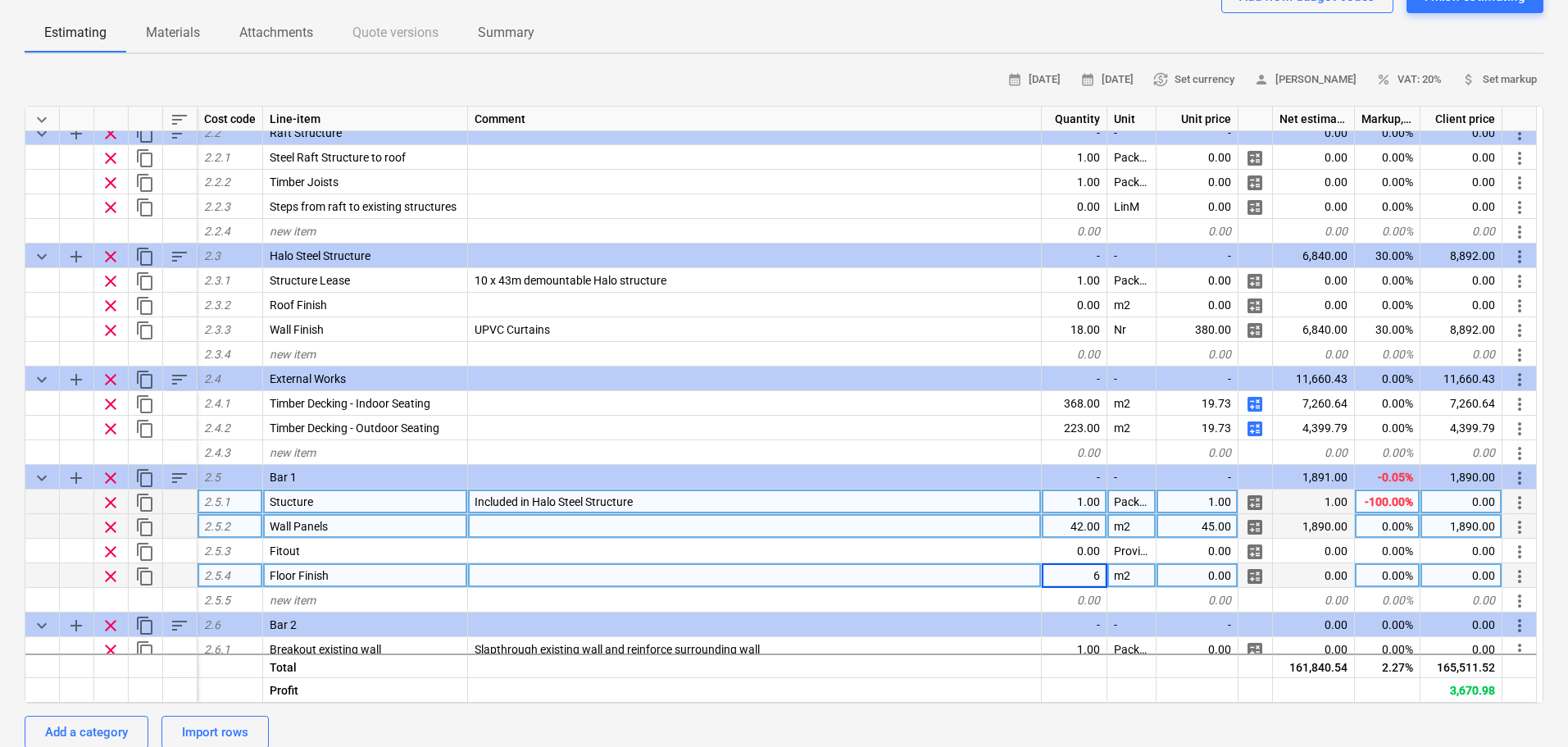
type input "60"
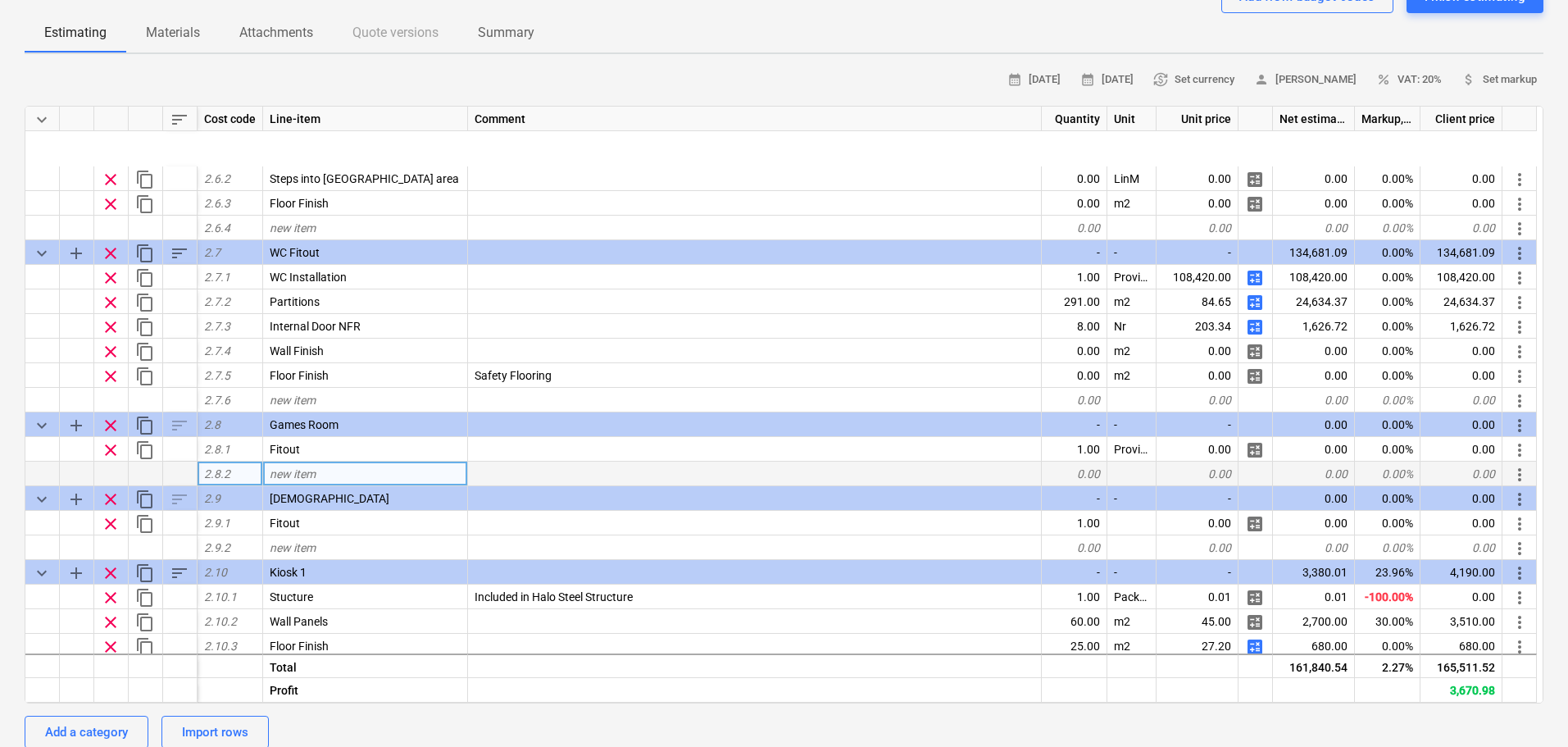
scroll to position [1183, 0]
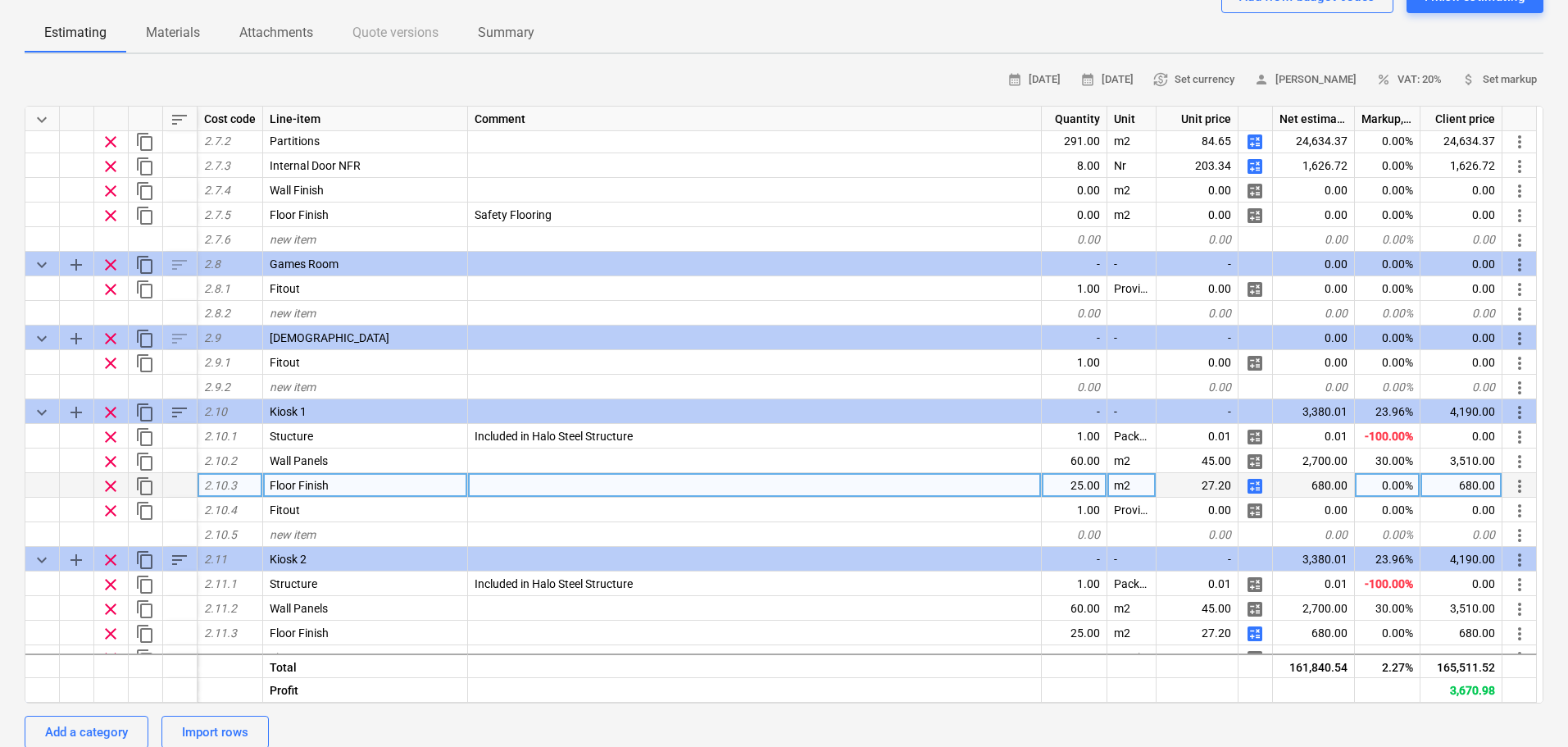
click at [1248, 488] on span "calculate" at bounding box center [1255, 487] width 20 height 20
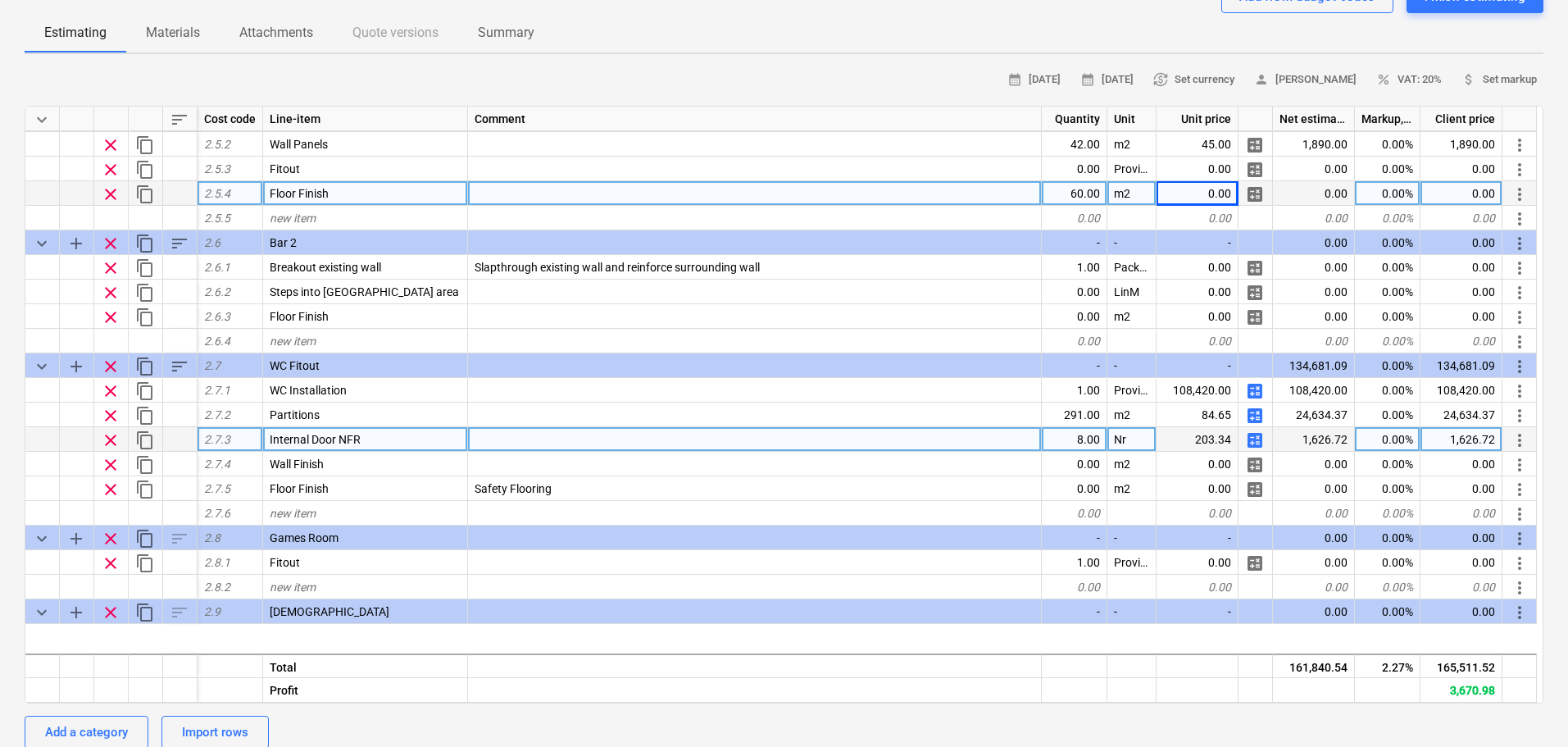
scroll to position [773, 0]
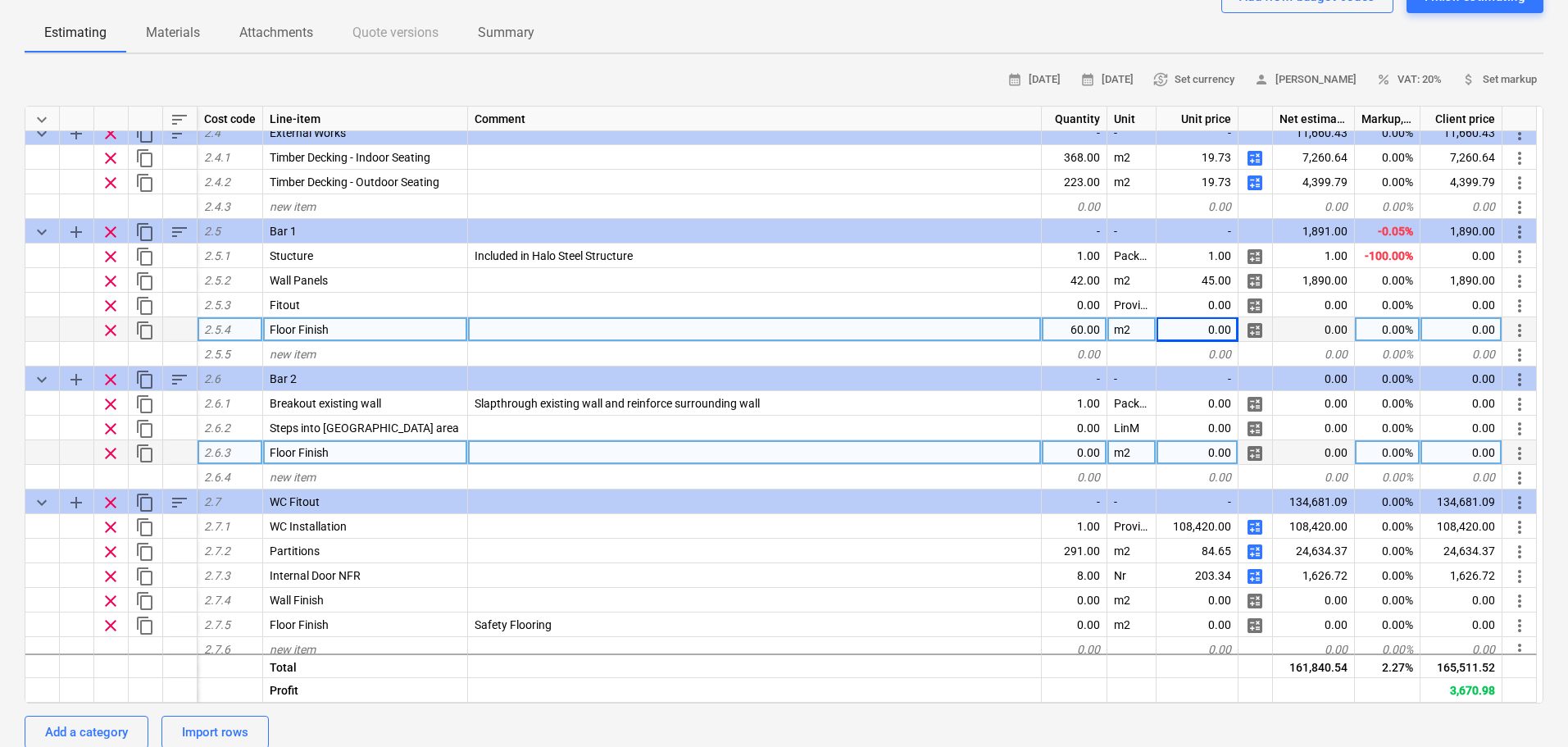
click at [1256, 455] on span "calculate" at bounding box center [1255, 453] width 20 height 20
type textarea "x"
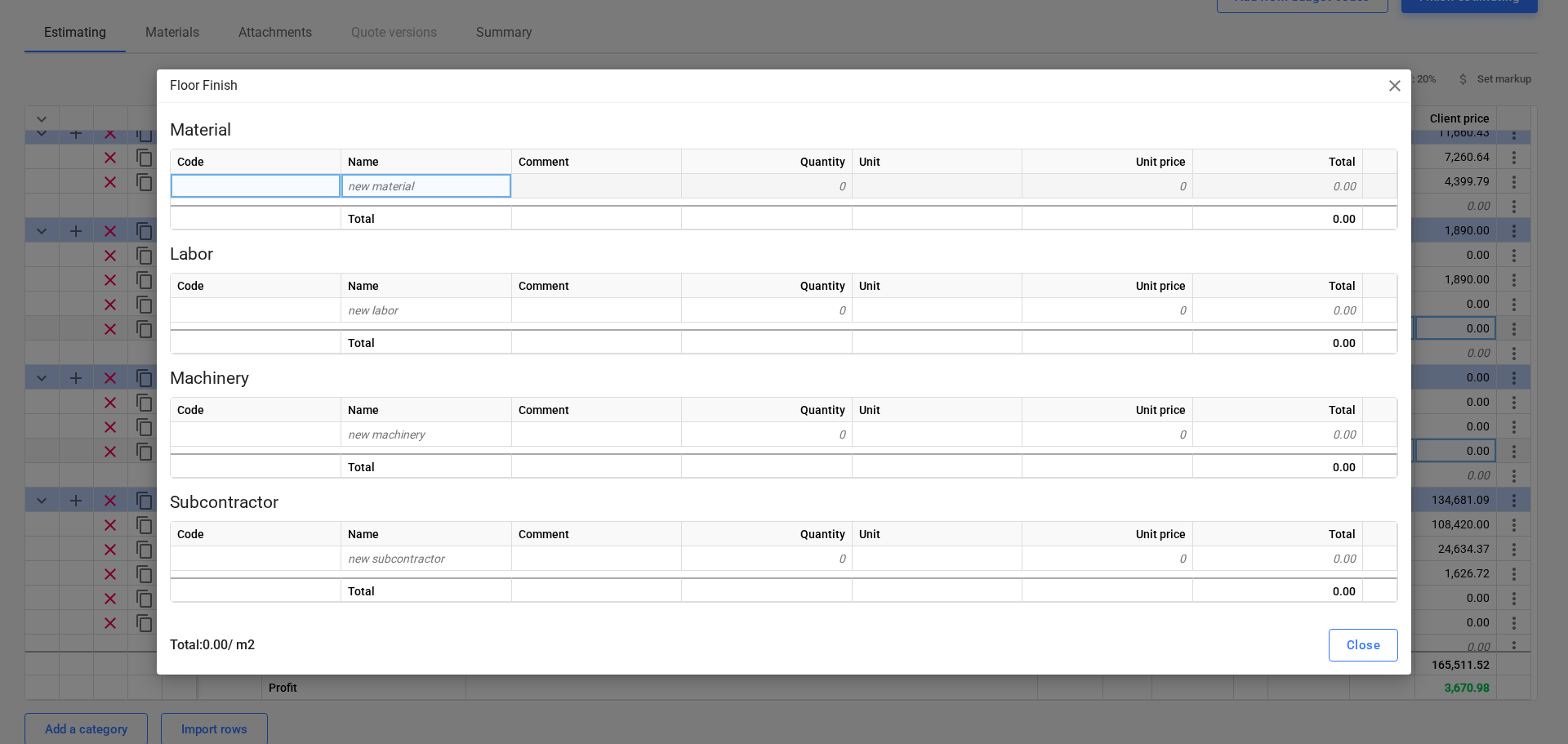
click at [364, 177] on div "new material" at bounding box center [426, 186] width 171 height 24
type input "A"
type input "Altro"
type textarea "x"
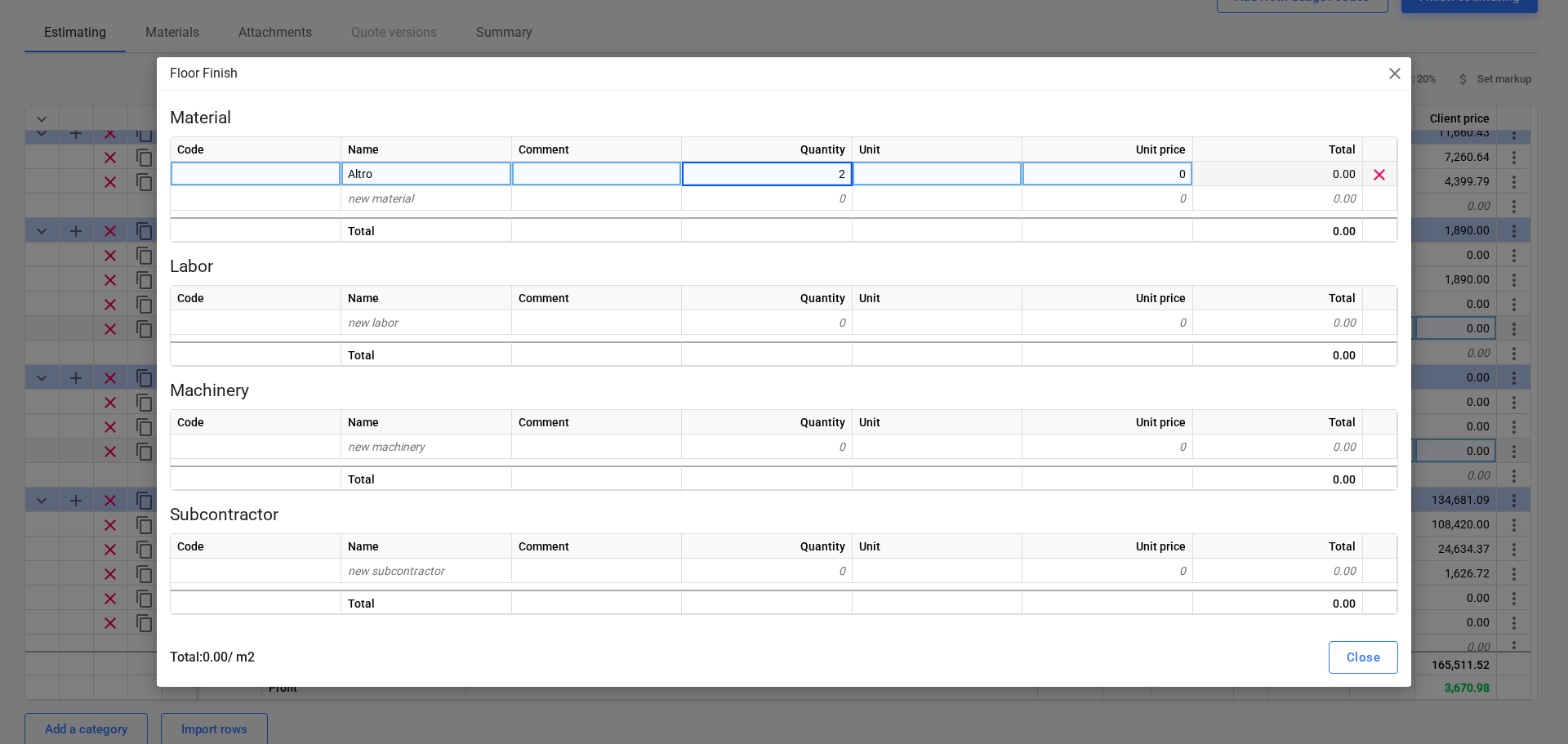
type input "23"
type textarea "x"
type input "m2"
click at [1358, 657] on div "Close" at bounding box center [1362, 657] width 33 height 22
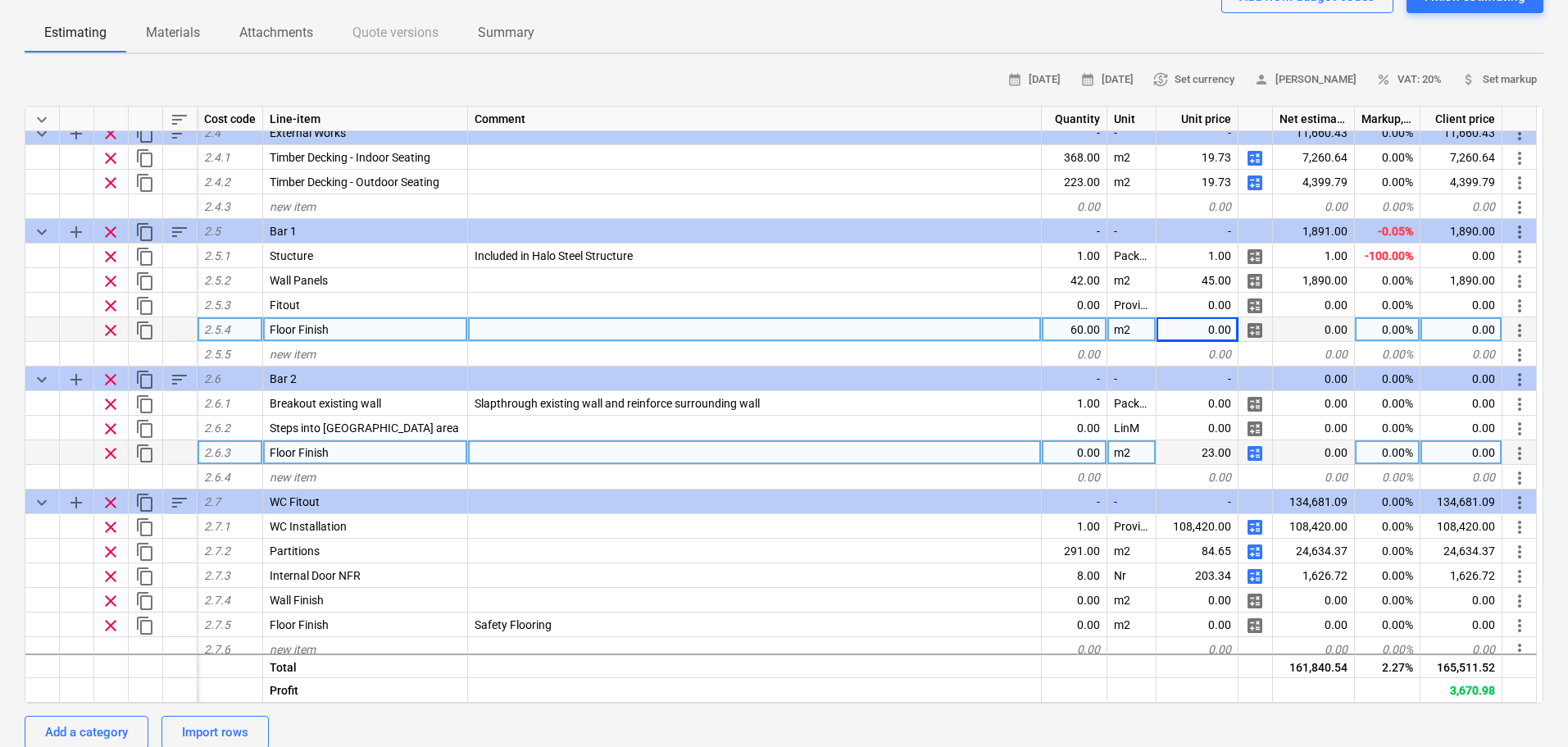
click at [1252, 331] on span "calculate" at bounding box center [1255, 331] width 20 height 20
type textarea "x"
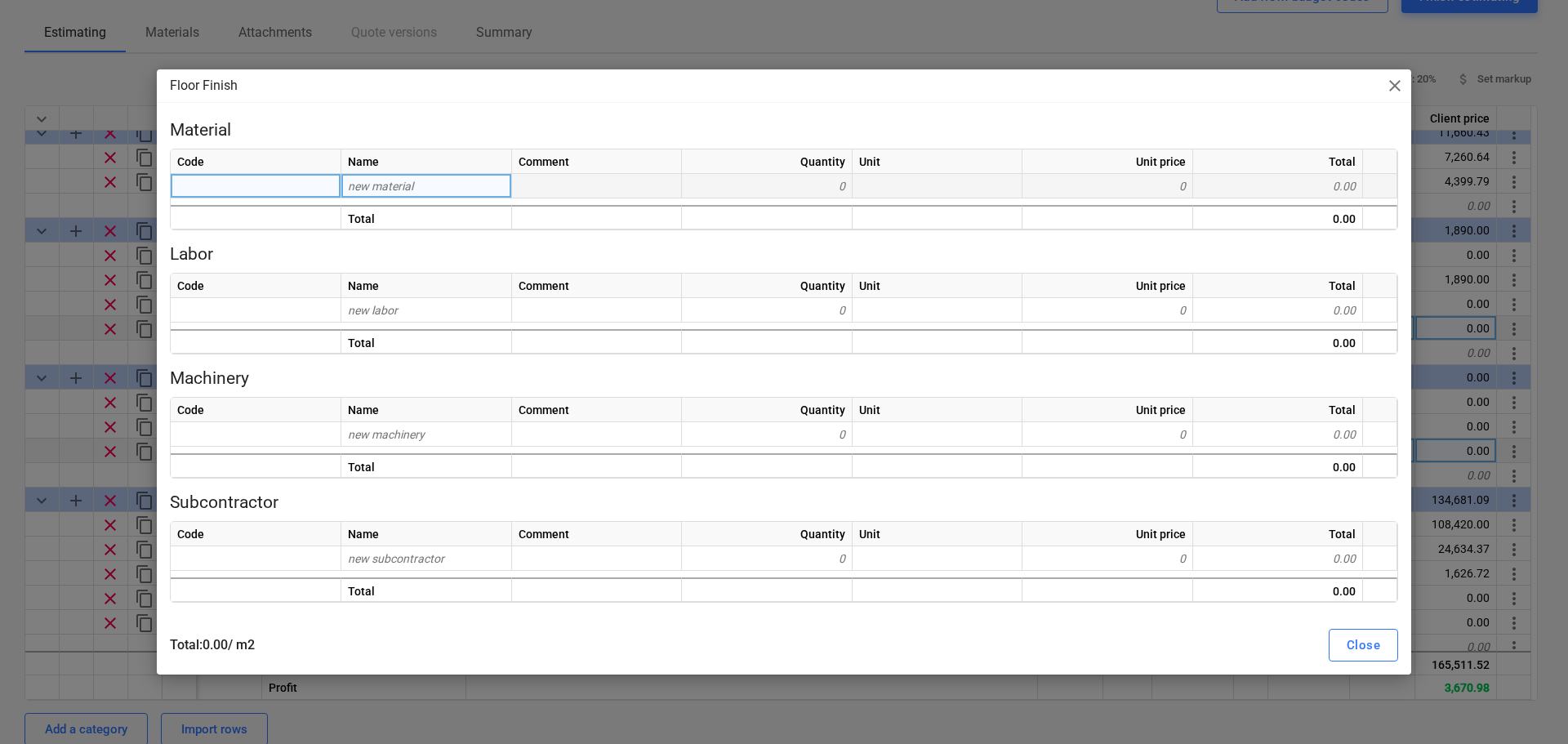
click at [444, 174] on div "new material" at bounding box center [426, 186] width 171 height 24
type input "Altro"
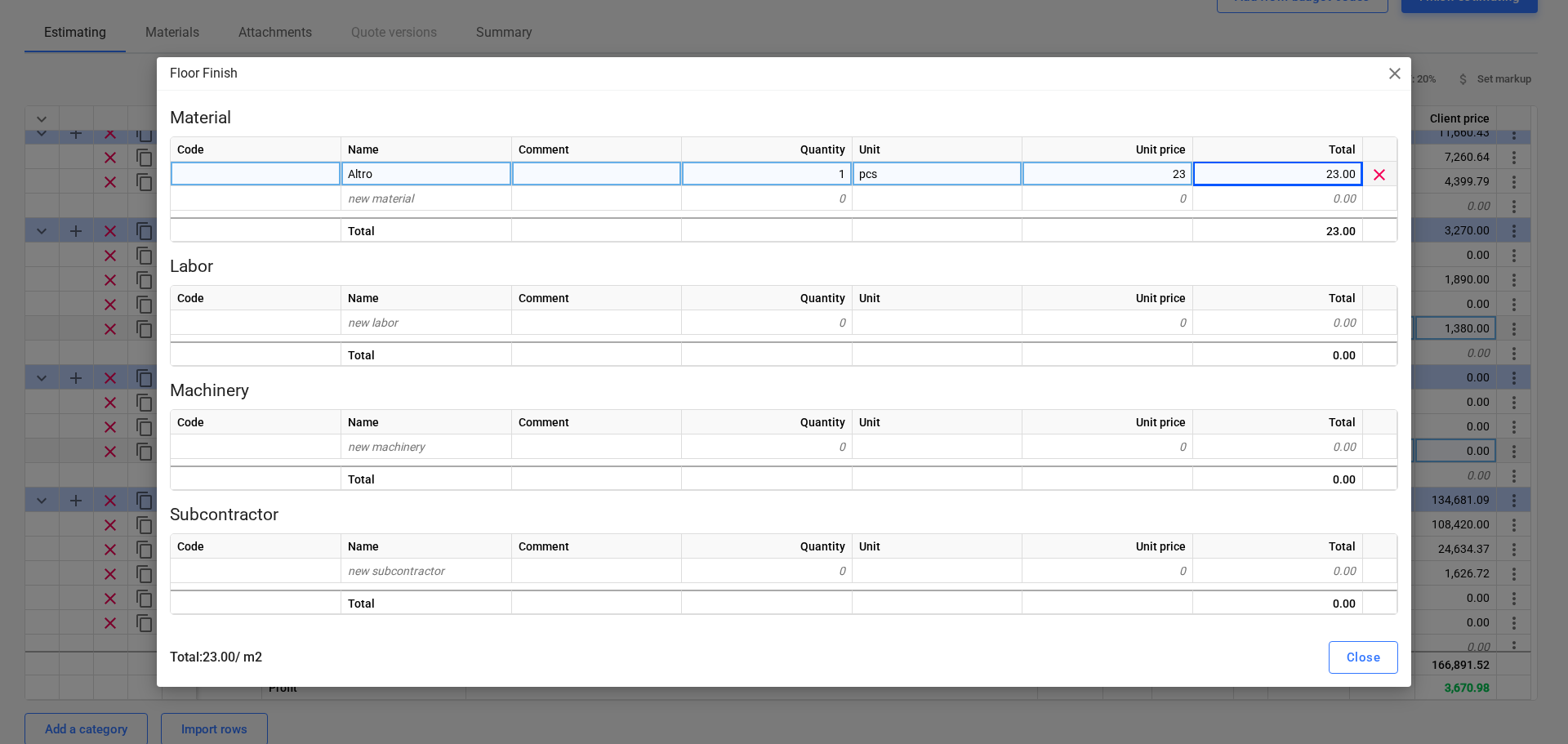
drag, startPoint x: 797, startPoint y: 743, endPoint x: 820, endPoint y: 763, distance: 30.5
click at [0, 340] on div "Floor Finish close Material Code Name Comment Quantity Unit Unit price Total Al…" at bounding box center [784, 372] width 1568 height 744
type textarea "x"
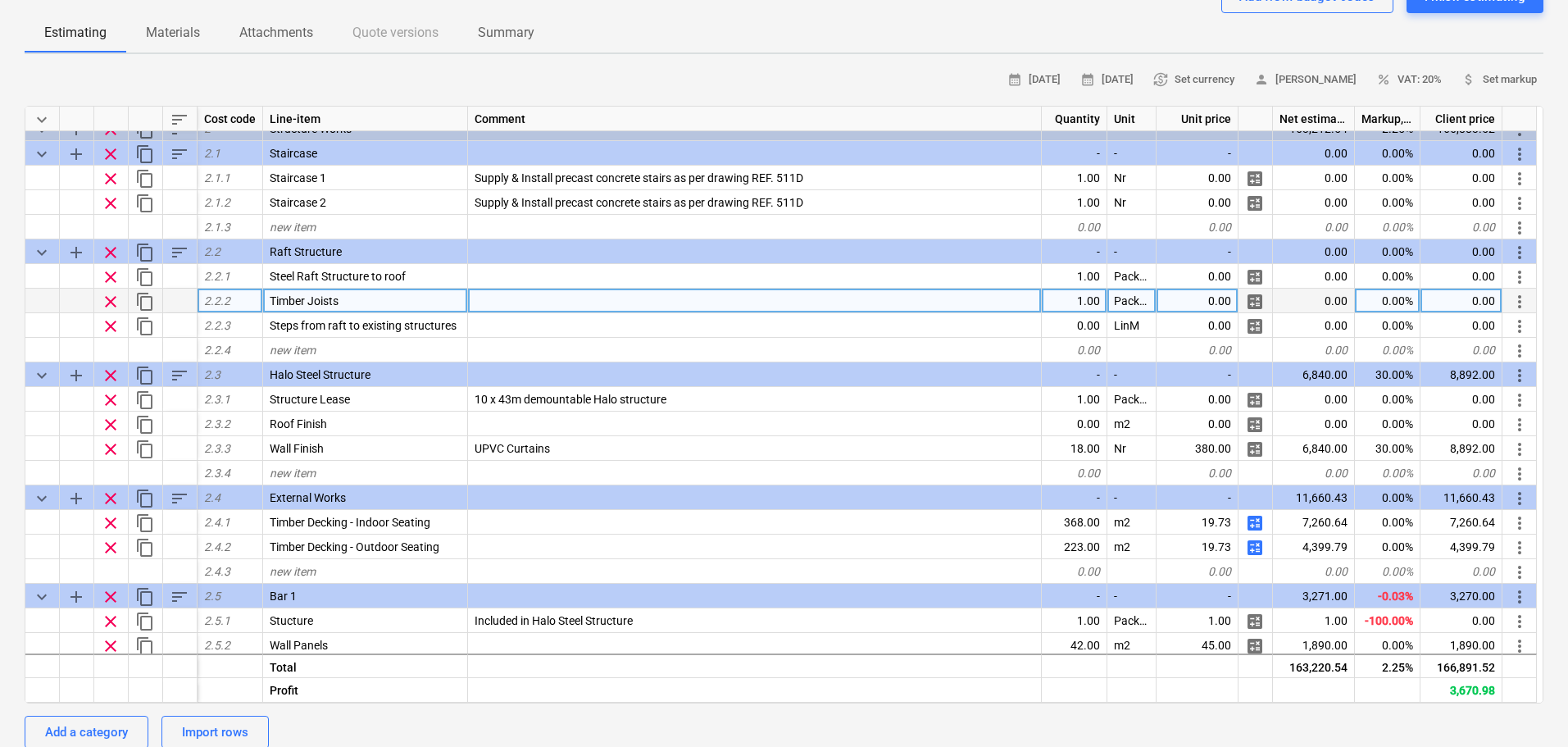
scroll to position [281, 0]
